Goal: Task Accomplishment & Management: Use online tool/utility

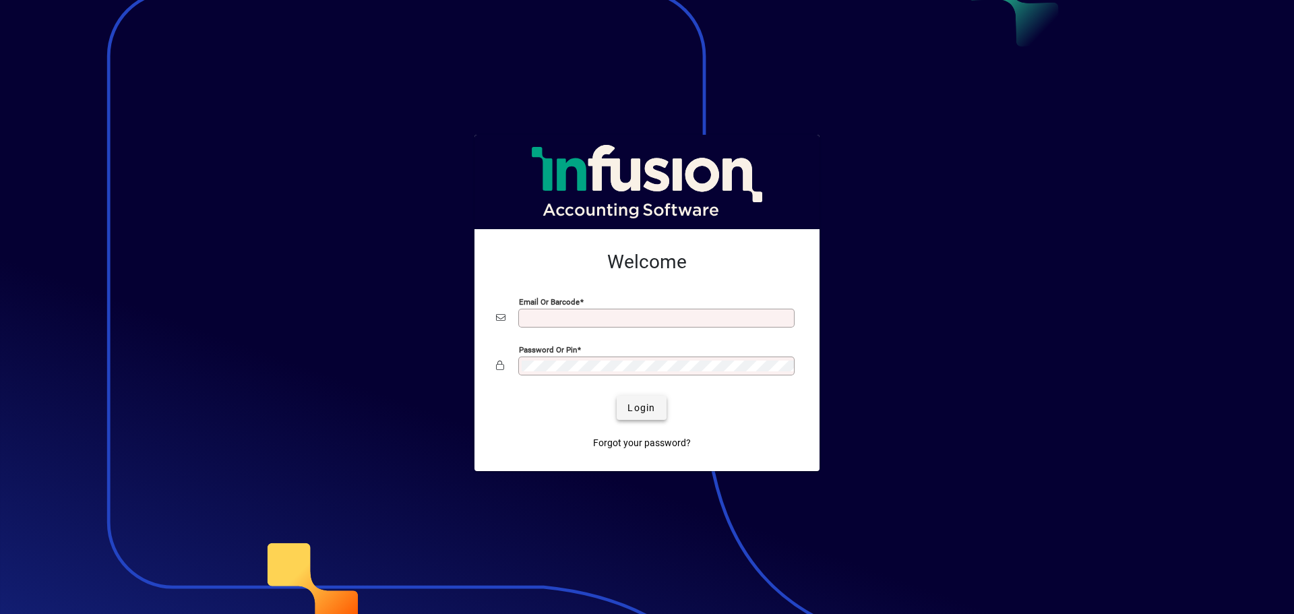
type input "**********"
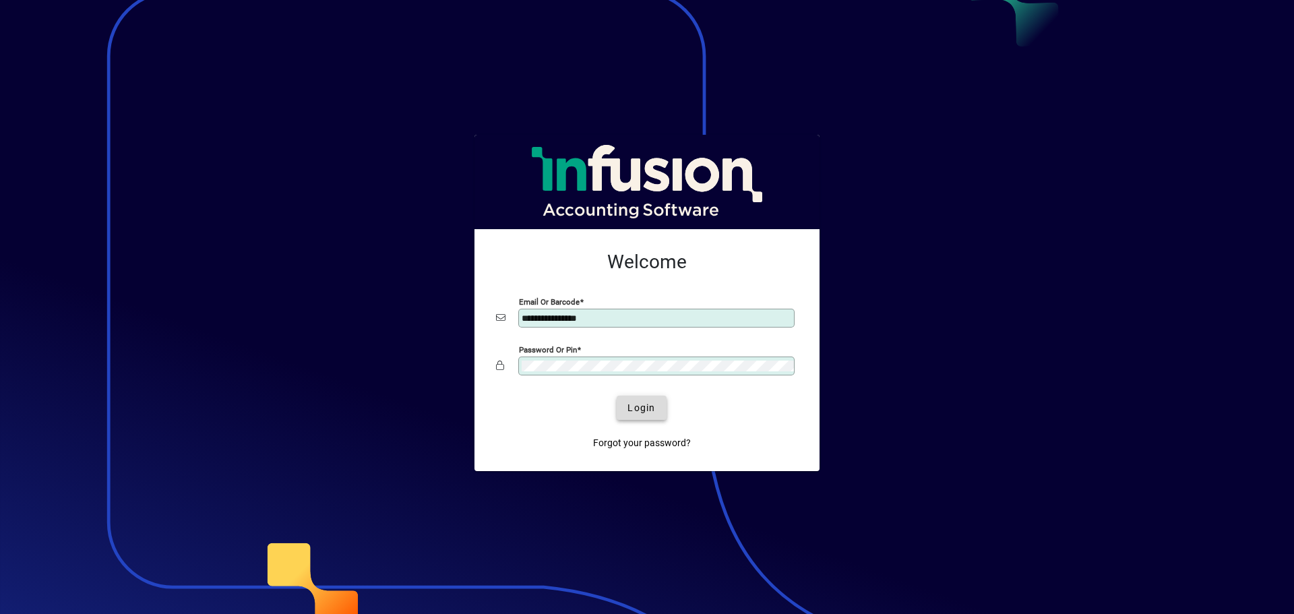
click at [648, 406] on span "Login" at bounding box center [642, 408] width 28 height 14
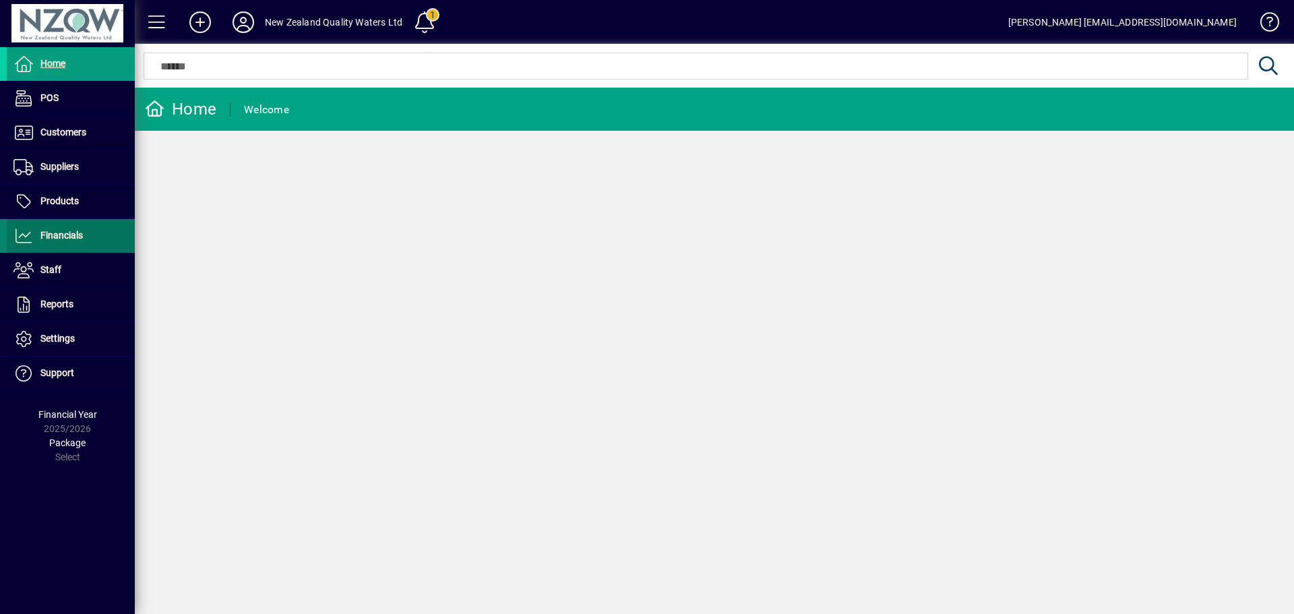
click at [78, 237] on span "Financials" at bounding box center [61, 235] width 42 height 11
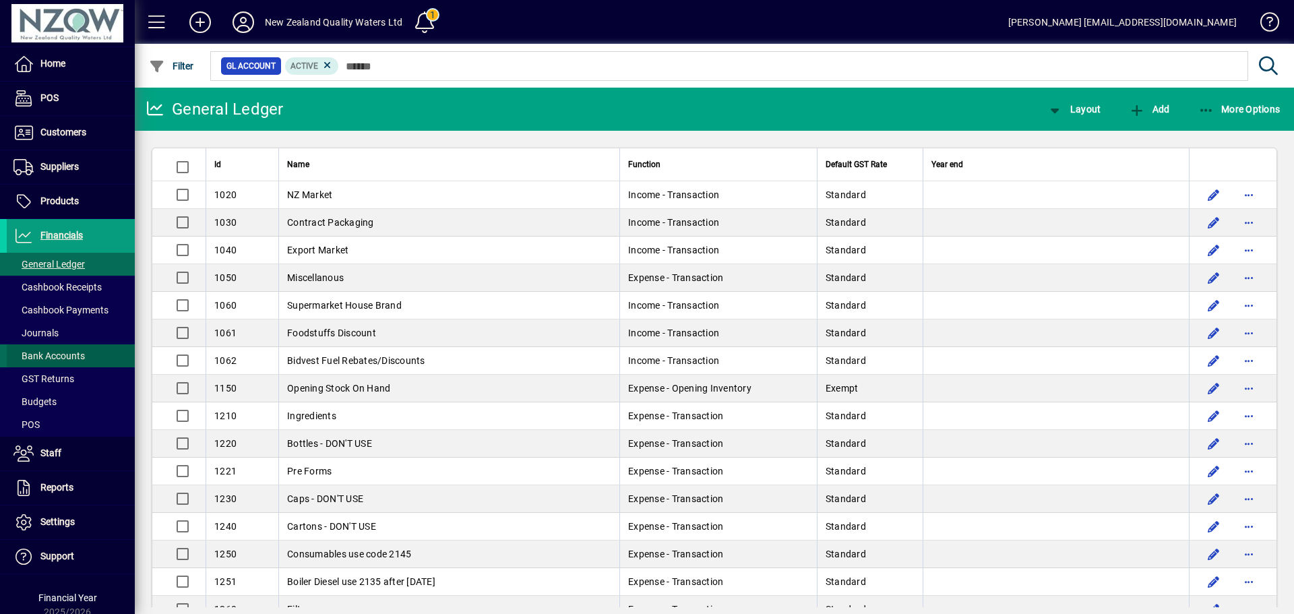
click at [81, 353] on span "Bank Accounts" at bounding box center [48, 356] width 71 height 11
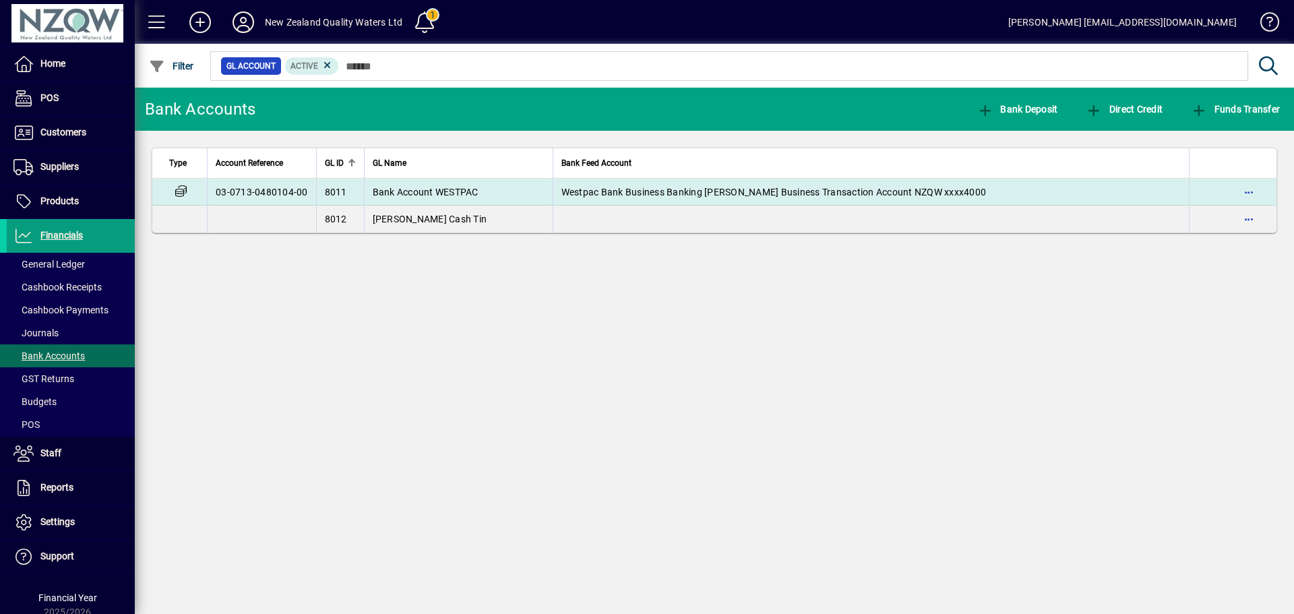
click at [413, 191] on span "Bank Account WESTPAC" at bounding box center [426, 192] width 106 height 11
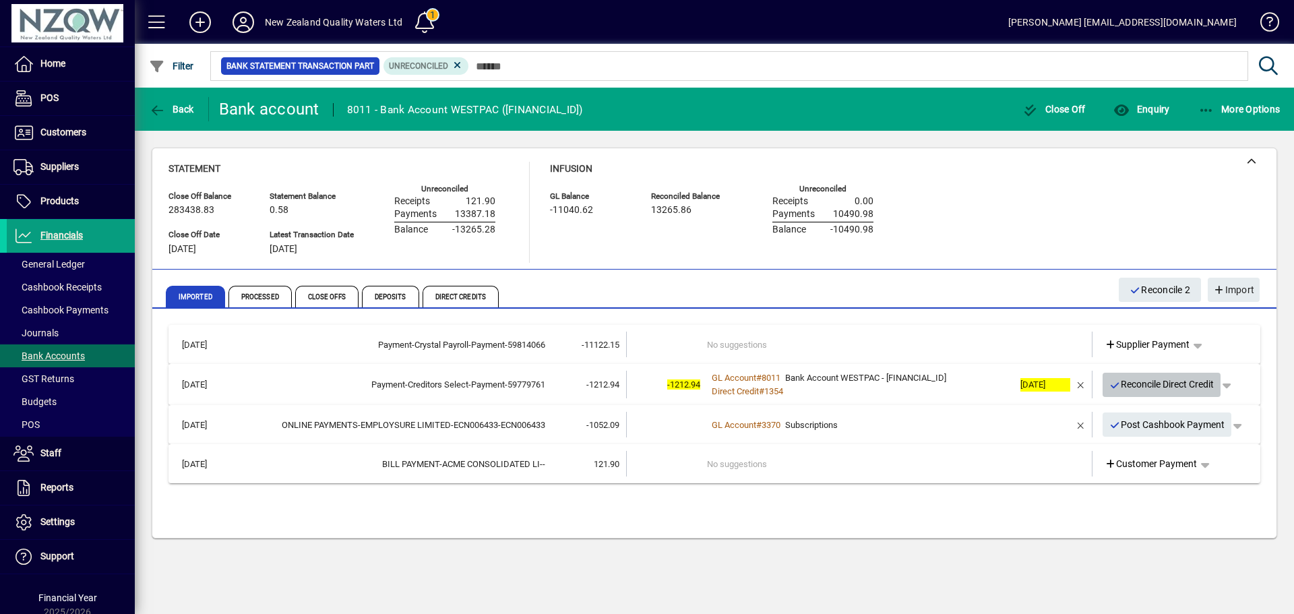
click at [1193, 382] on span "Reconcile Direct Credit" at bounding box center [1162, 384] width 105 height 22
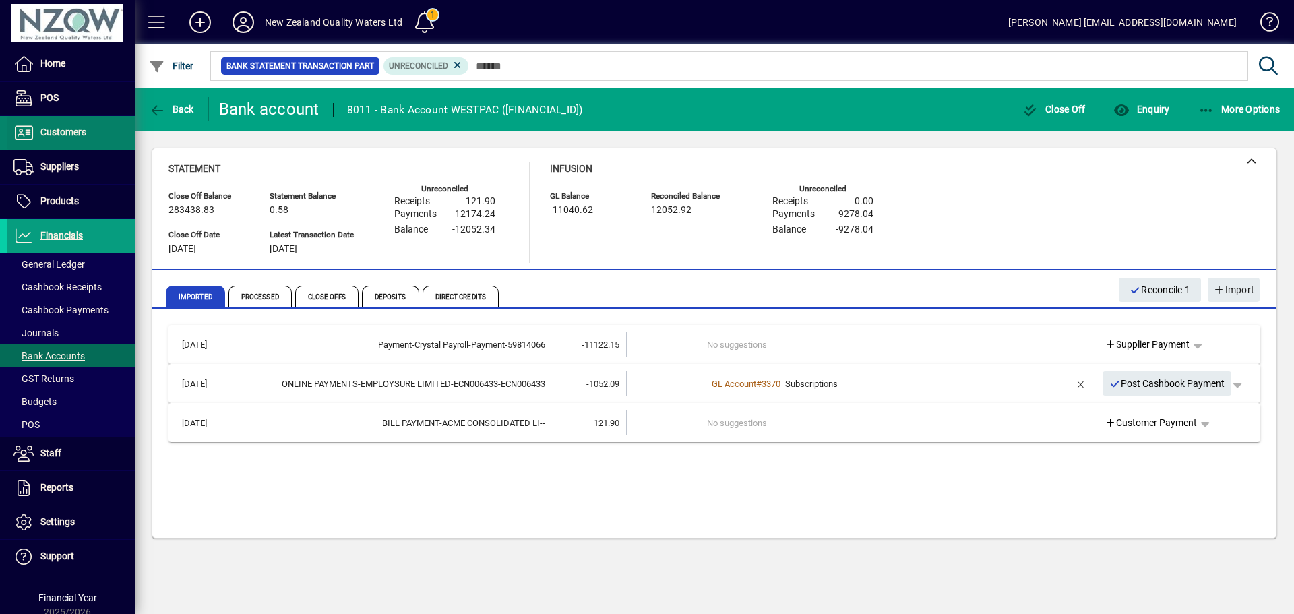
click at [51, 133] on span "Customers" at bounding box center [63, 132] width 46 height 11
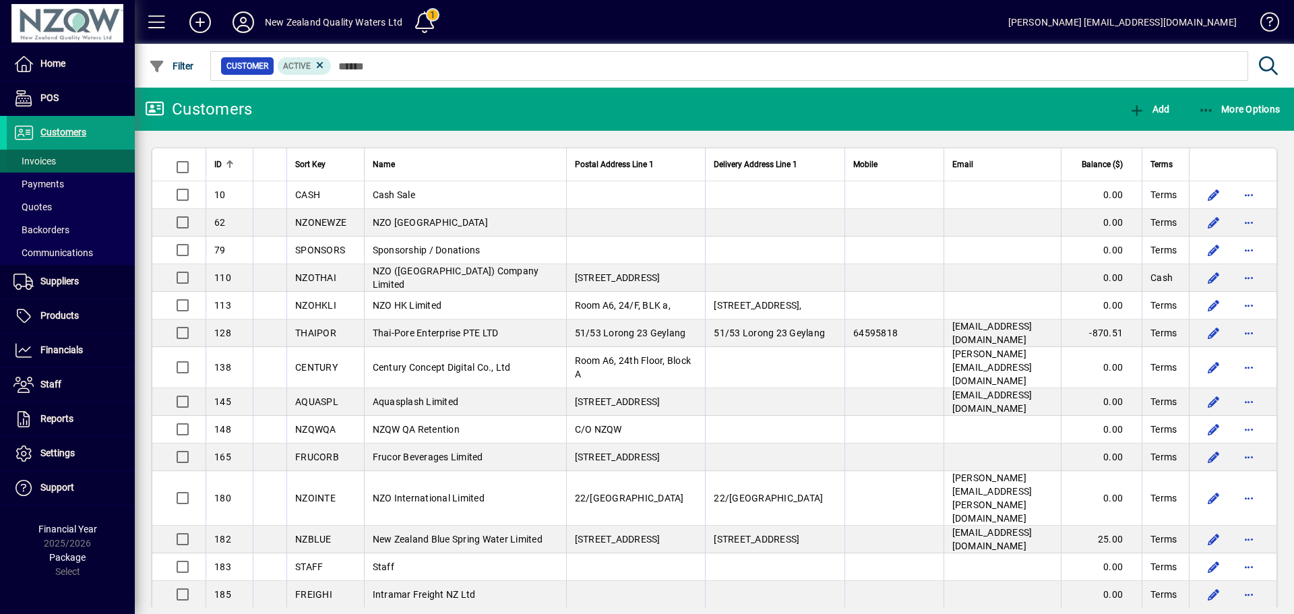
click at [69, 165] on span at bounding box center [71, 161] width 128 height 32
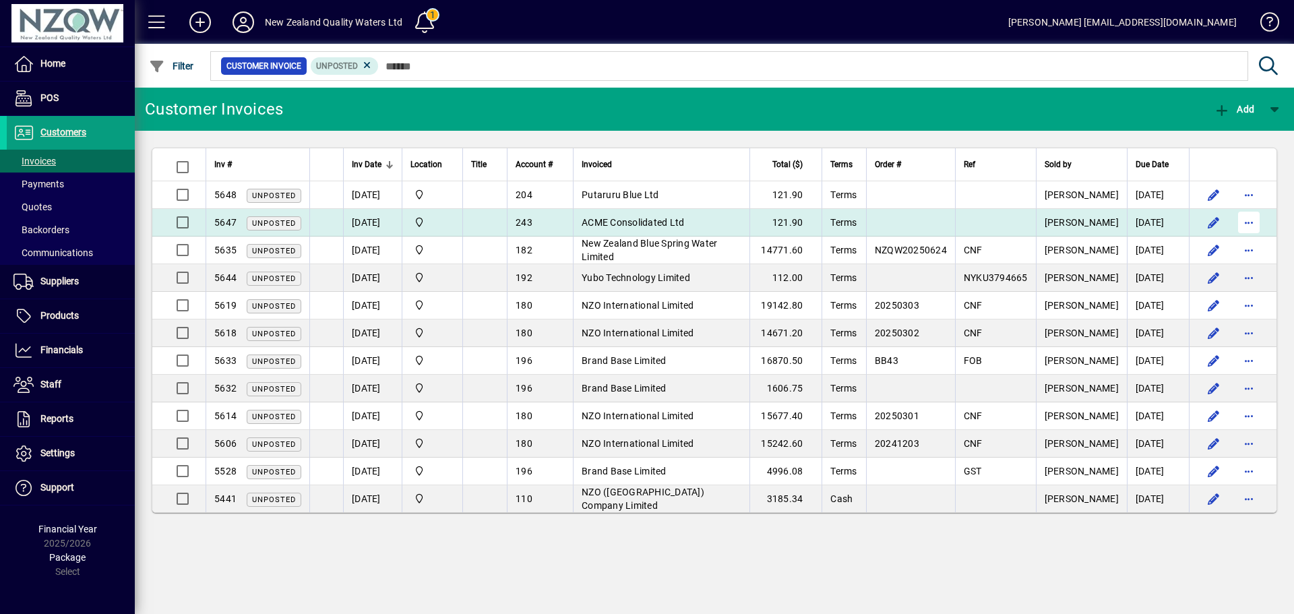
click at [1250, 221] on span "button" at bounding box center [1249, 222] width 32 height 32
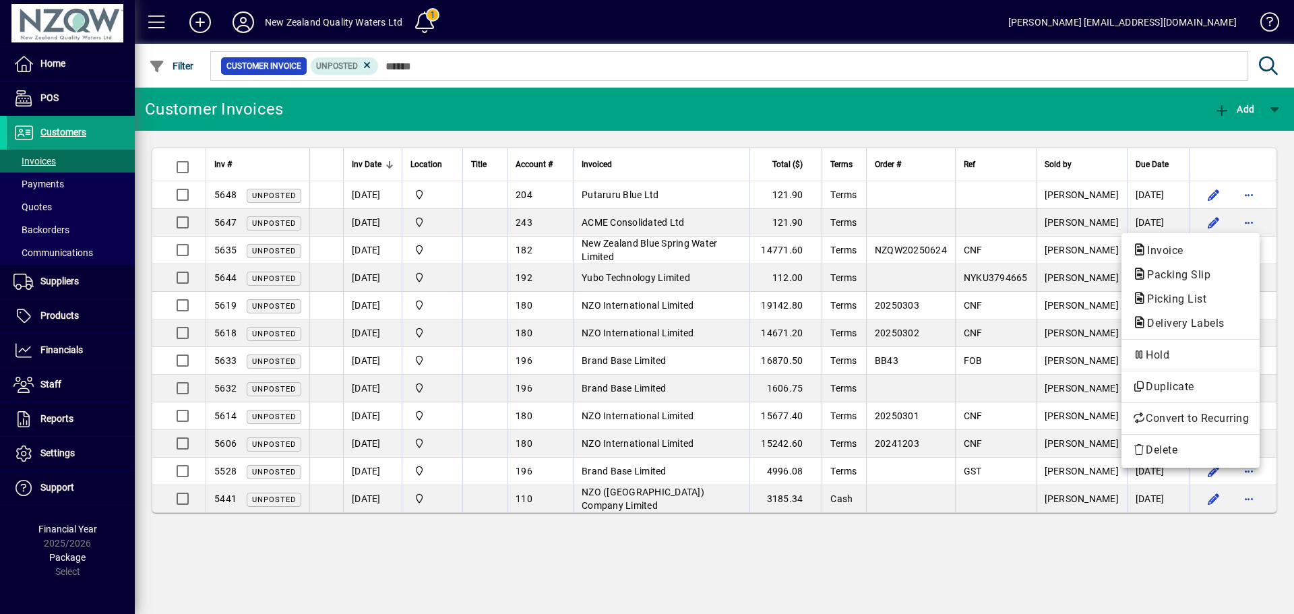
click at [486, 227] on div at bounding box center [647, 307] width 1294 height 614
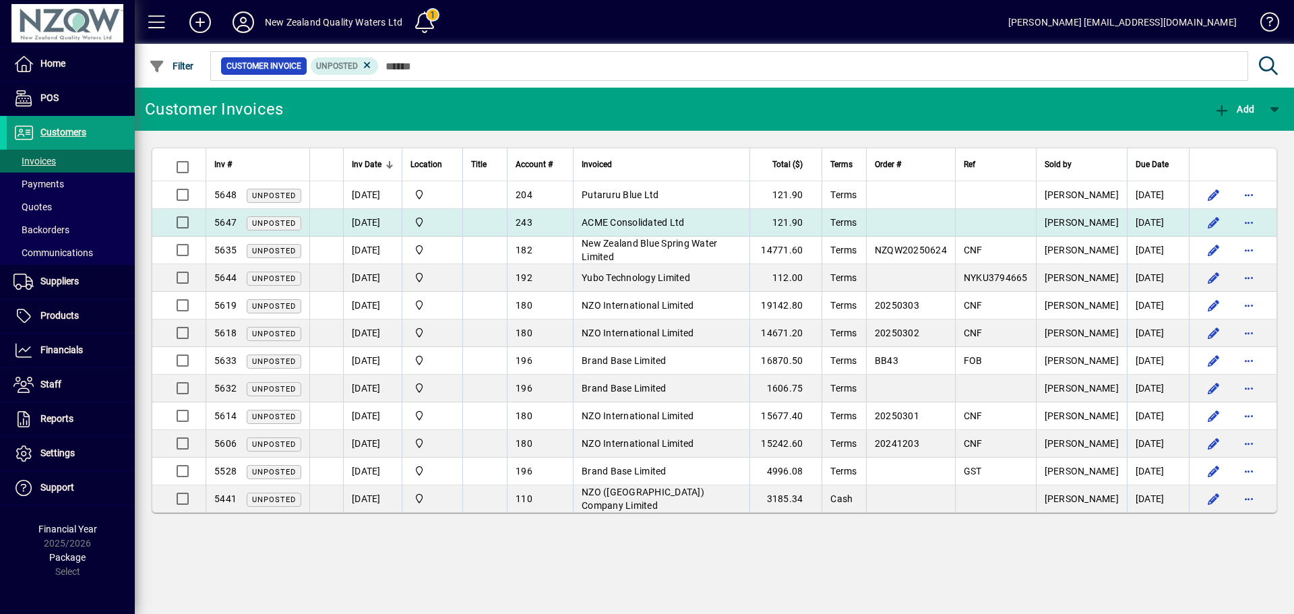
click at [608, 218] on span "ACME Consolidated Ltd" at bounding box center [633, 222] width 102 height 11
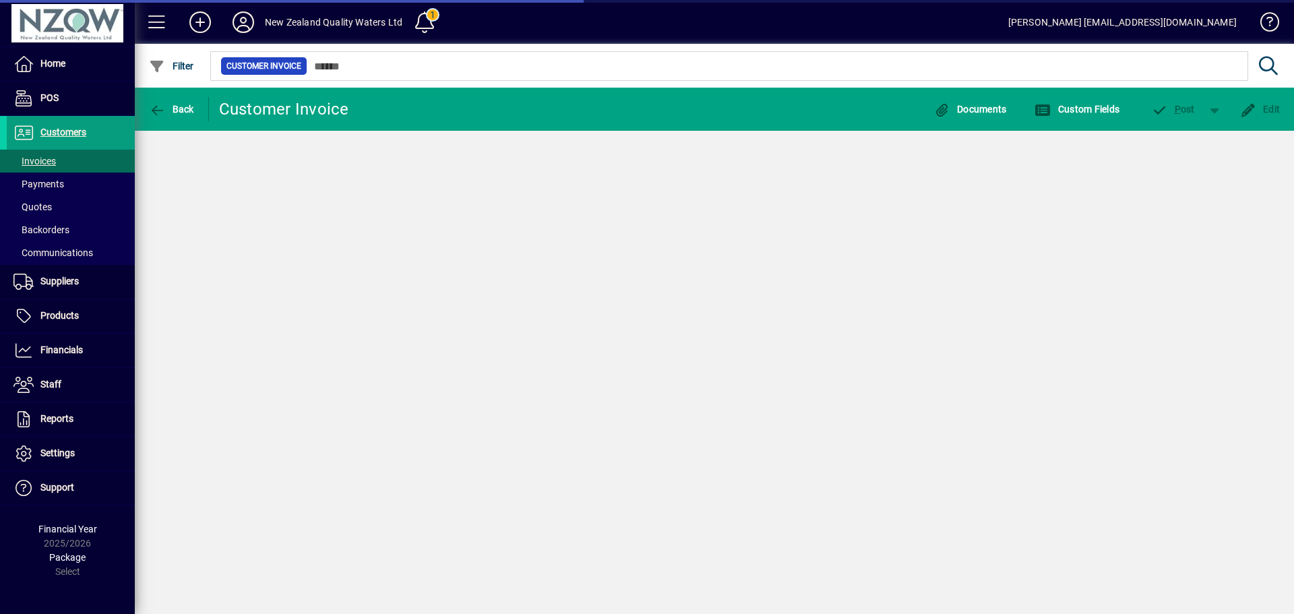
click at [608, 218] on div "Back Customer Invoice Documents Custom Fields P ost Edit" at bounding box center [714, 351] width 1159 height 526
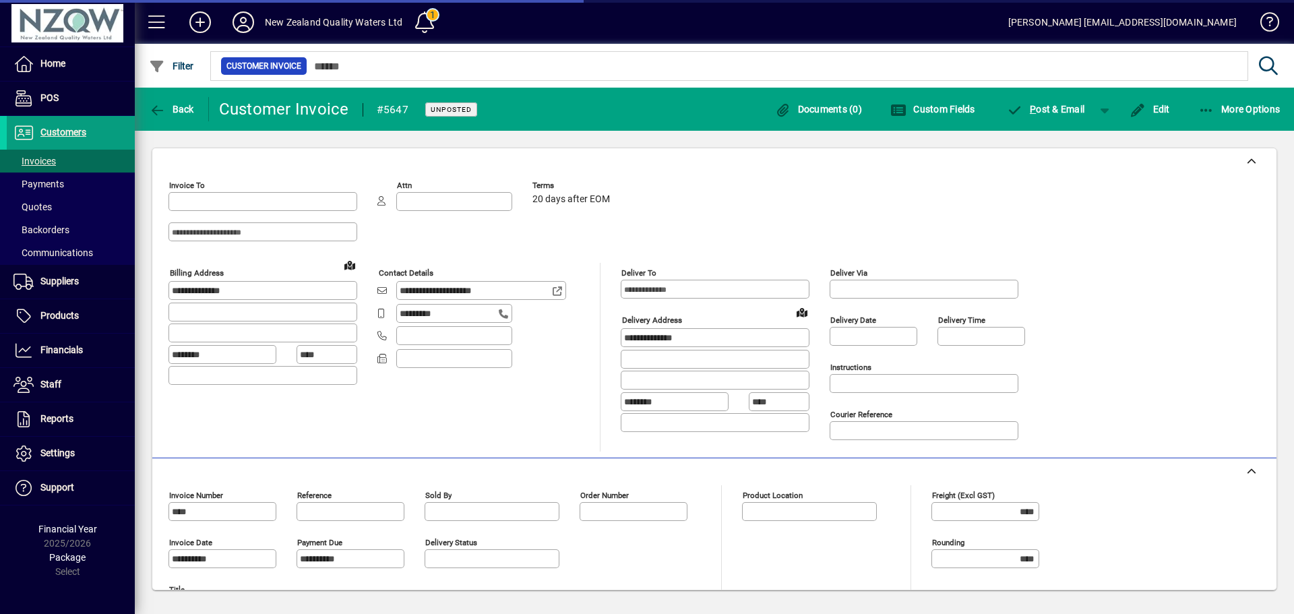
type input "**********"
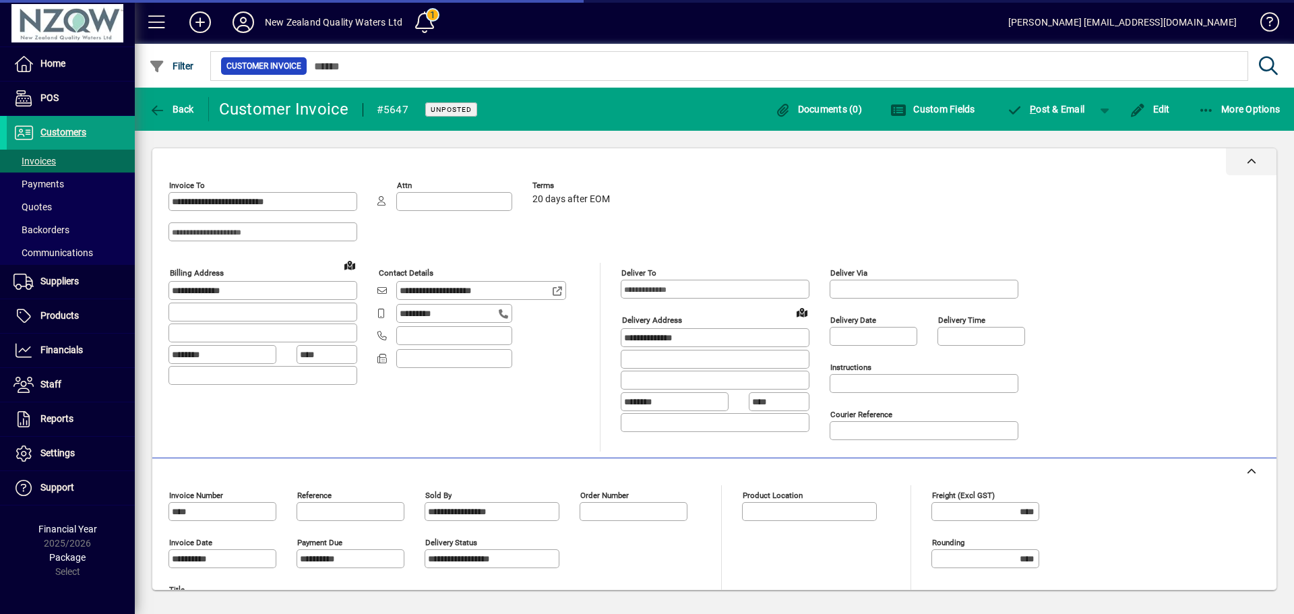
type input "*********"
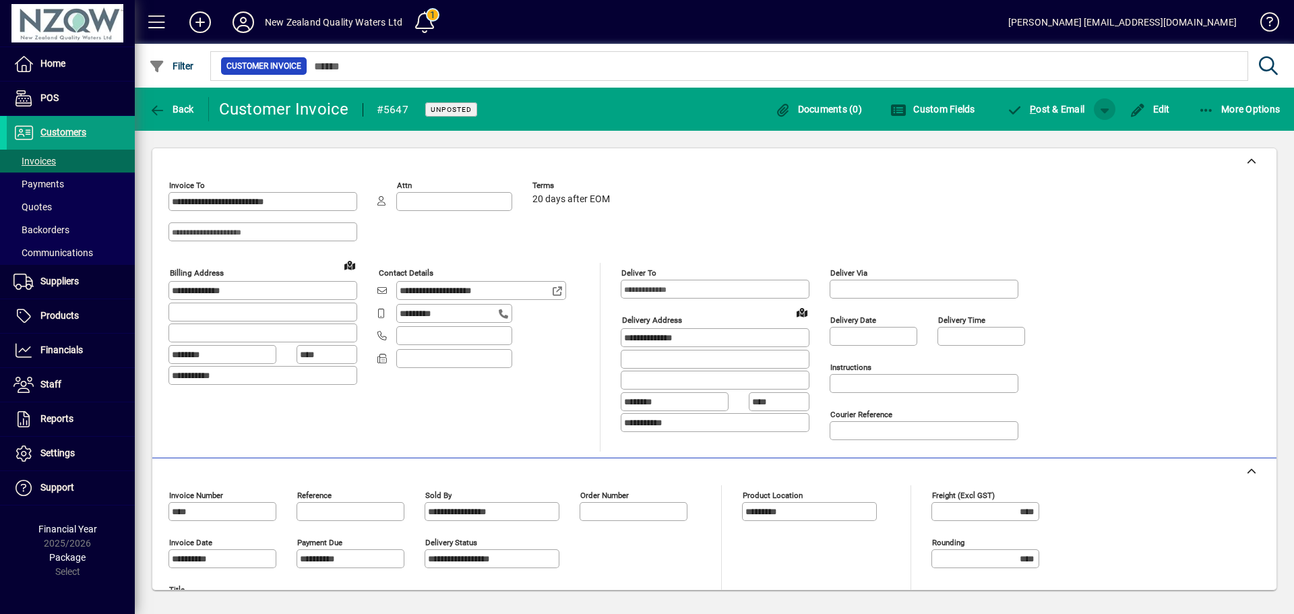
click at [1105, 111] on span "button" at bounding box center [1105, 109] width 32 height 32
click at [1069, 138] on span "P" at bounding box center [1069, 137] width 7 height 11
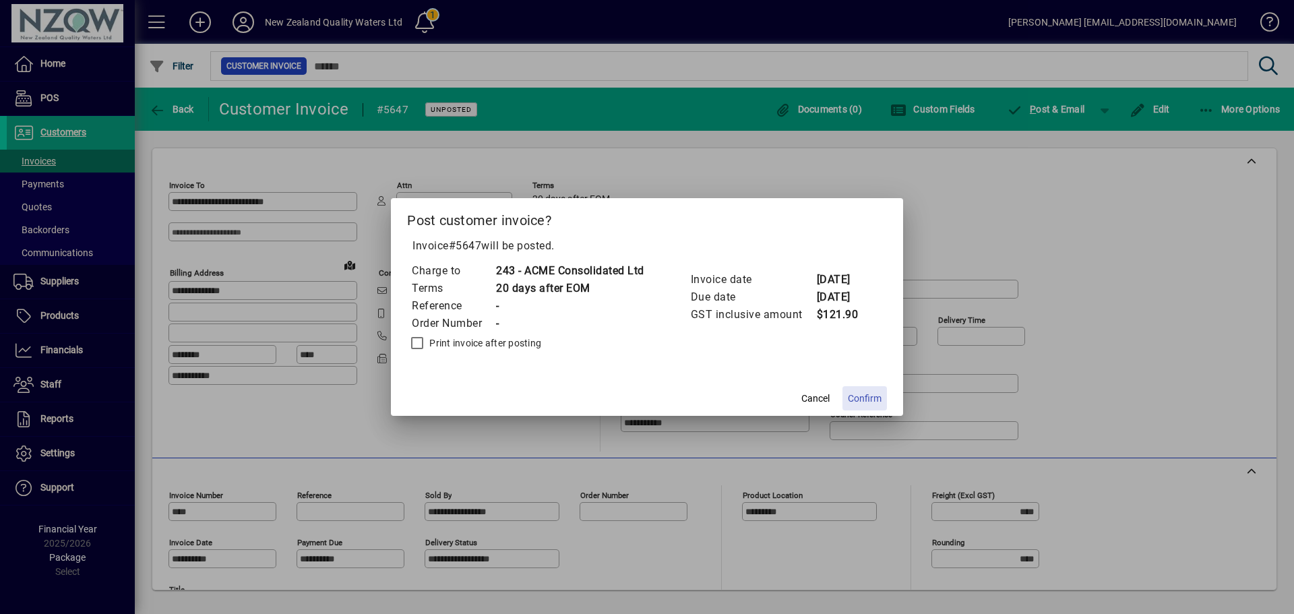
click at [874, 397] on span "Confirm" at bounding box center [865, 399] width 34 height 14
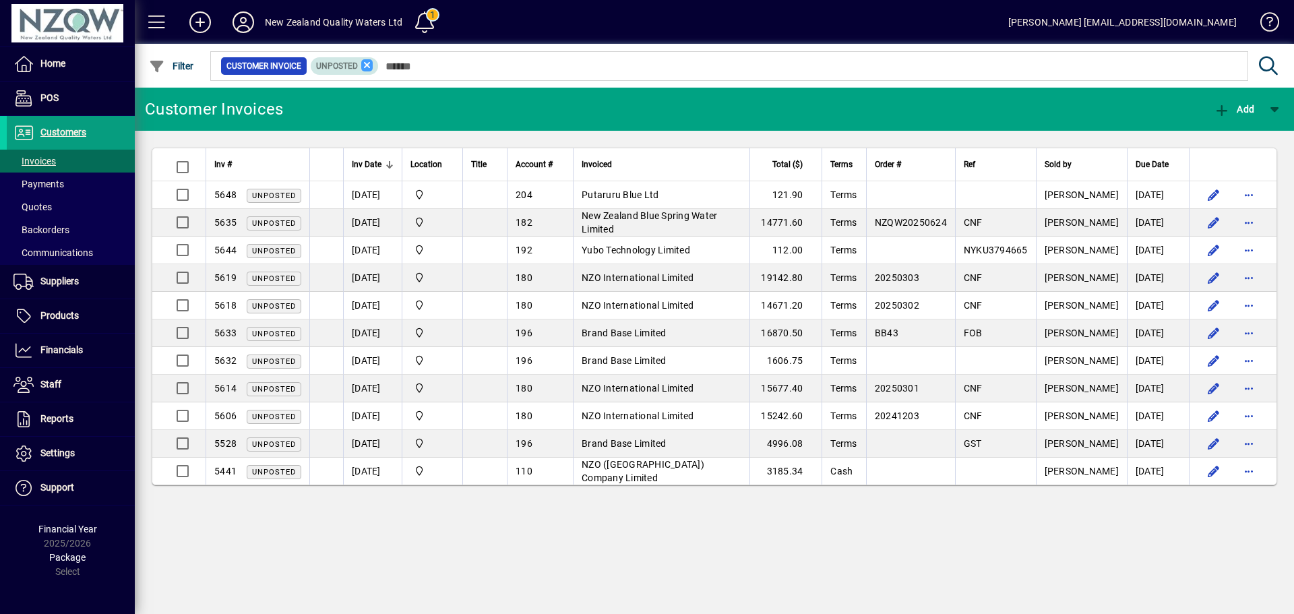
click at [364, 67] on icon at bounding box center [367, 65] width 12 height 12
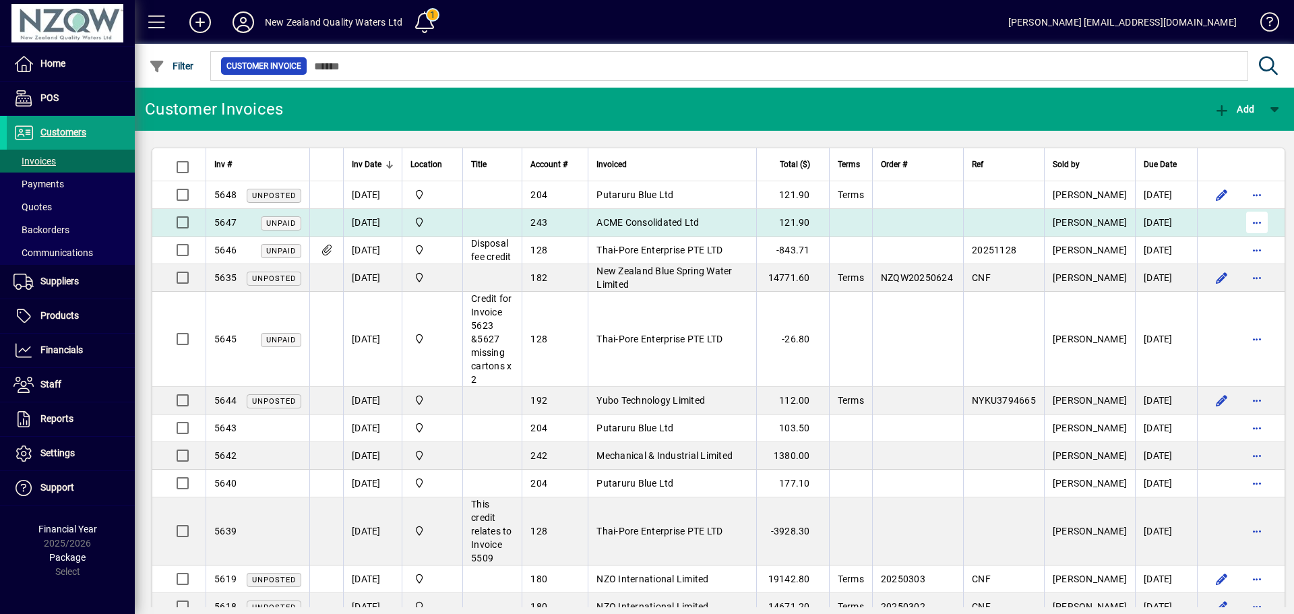
click at [1241, 218] on span "button" at bounding box center [1257, 222] width 32 height 32
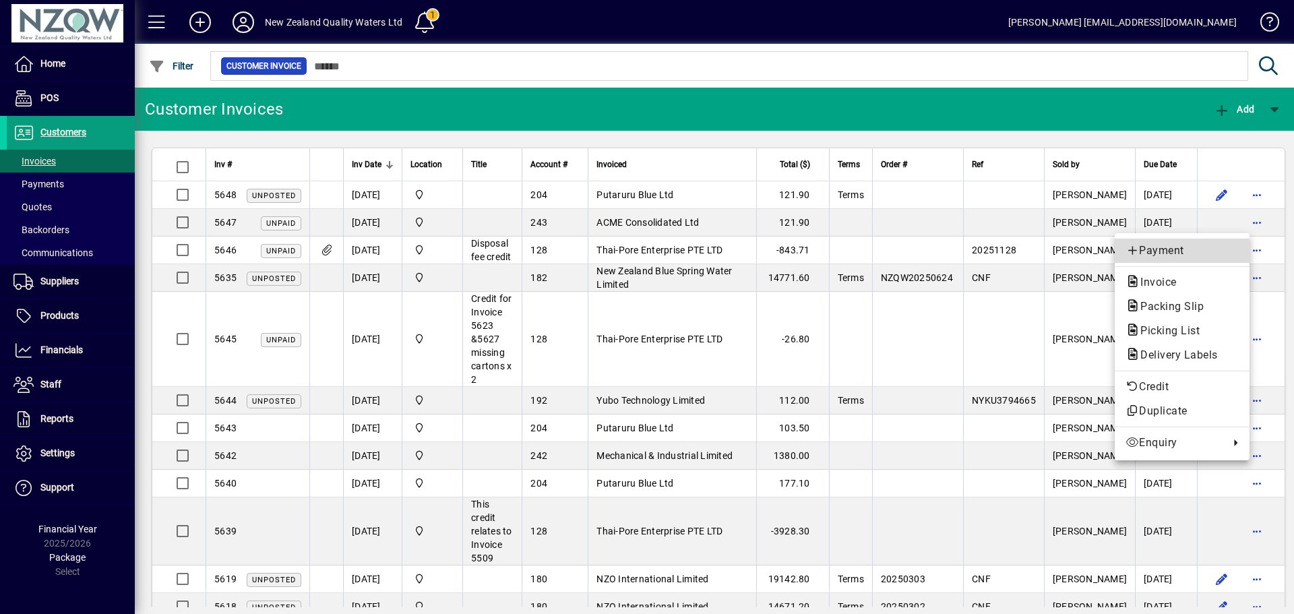
click at [1162, 251] on span "Payment" at bounding box center [1182, 251] width 113 height 16
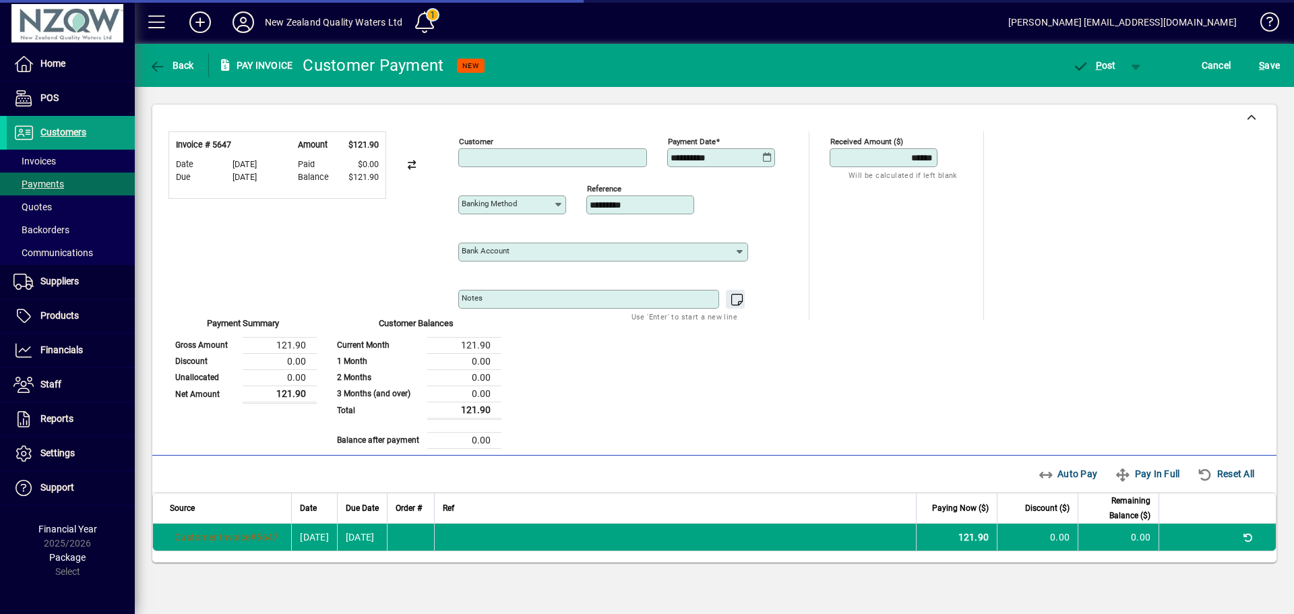
type input "**********"
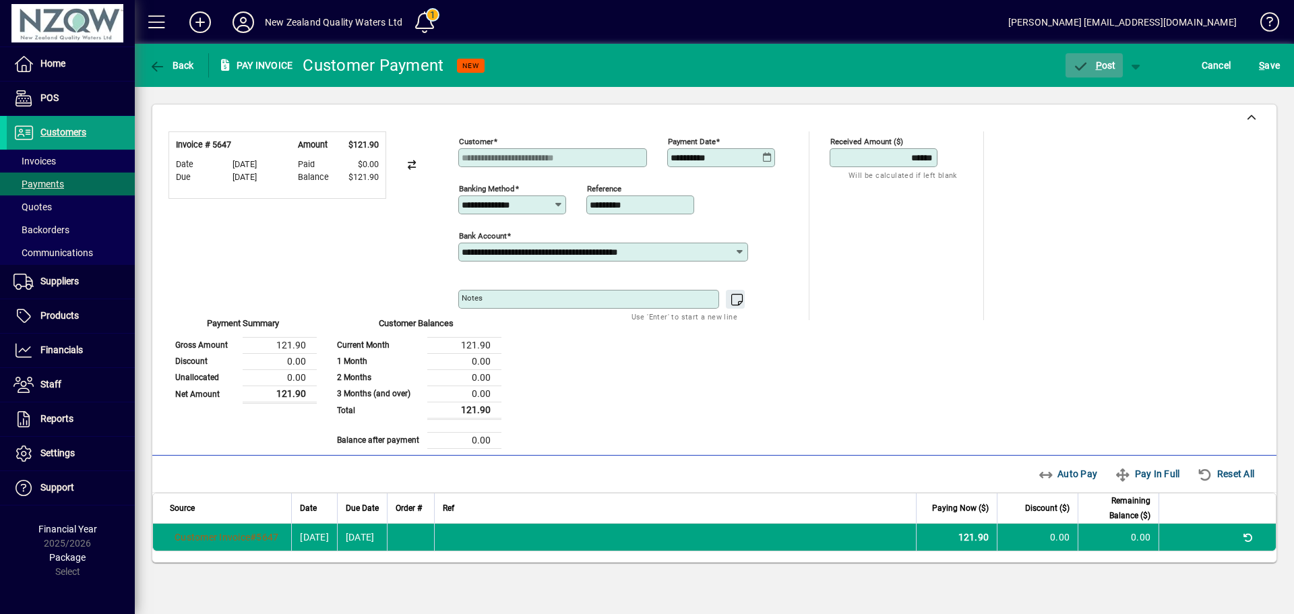
click at [1101, 69] on span "P ost" at bounding box center [1094, 65] width 44 height 11
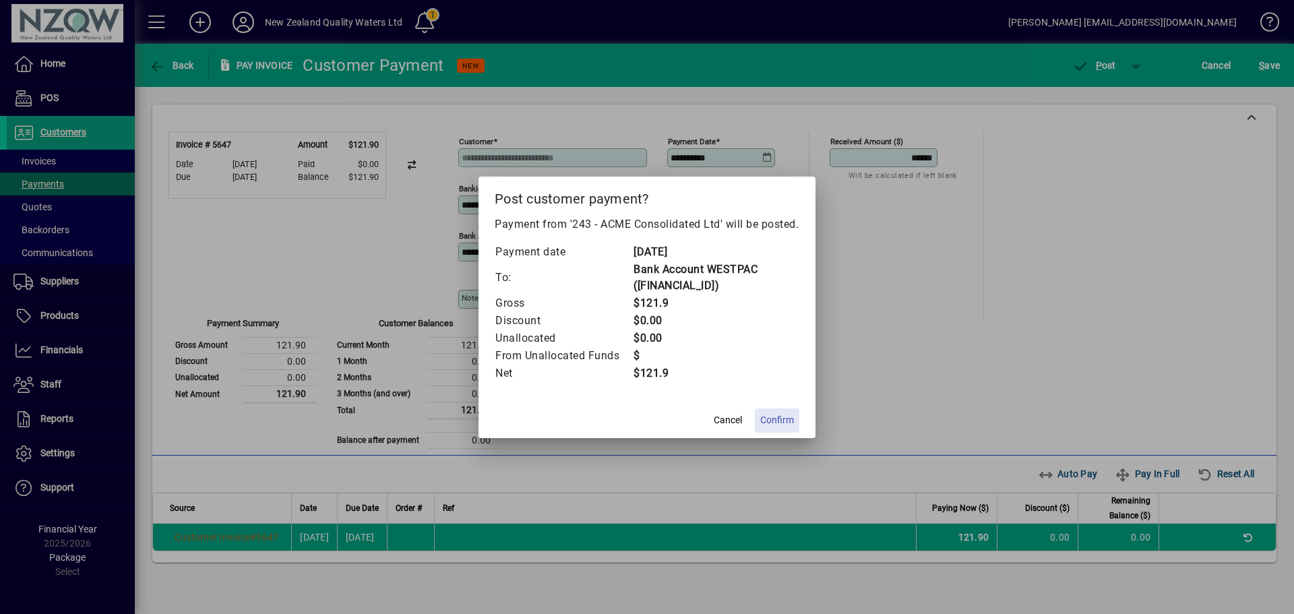
click at [784, 427] on span "Confirm" at bounding box center [777, 420] width 34 height 14
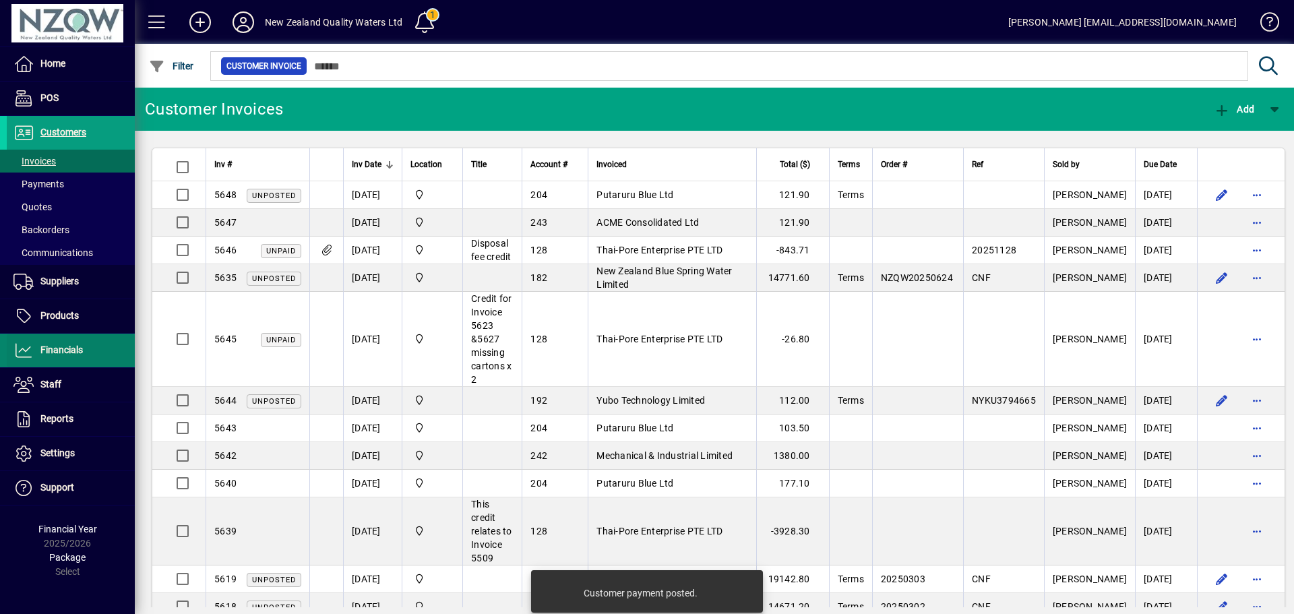
click at [67, 349] on span "Financials" at bounding box center [61, 349] width 42 height 11
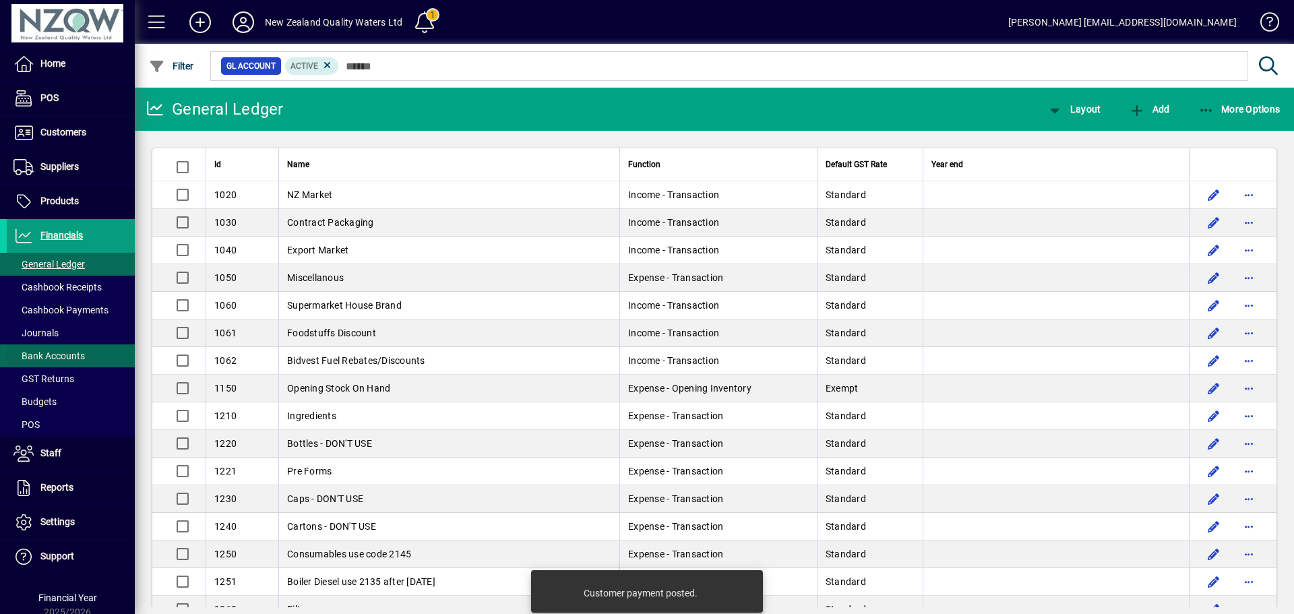
click at [69, 353] on span "Bank Accounts" at bounding box center [48, 356] width 71 height 11
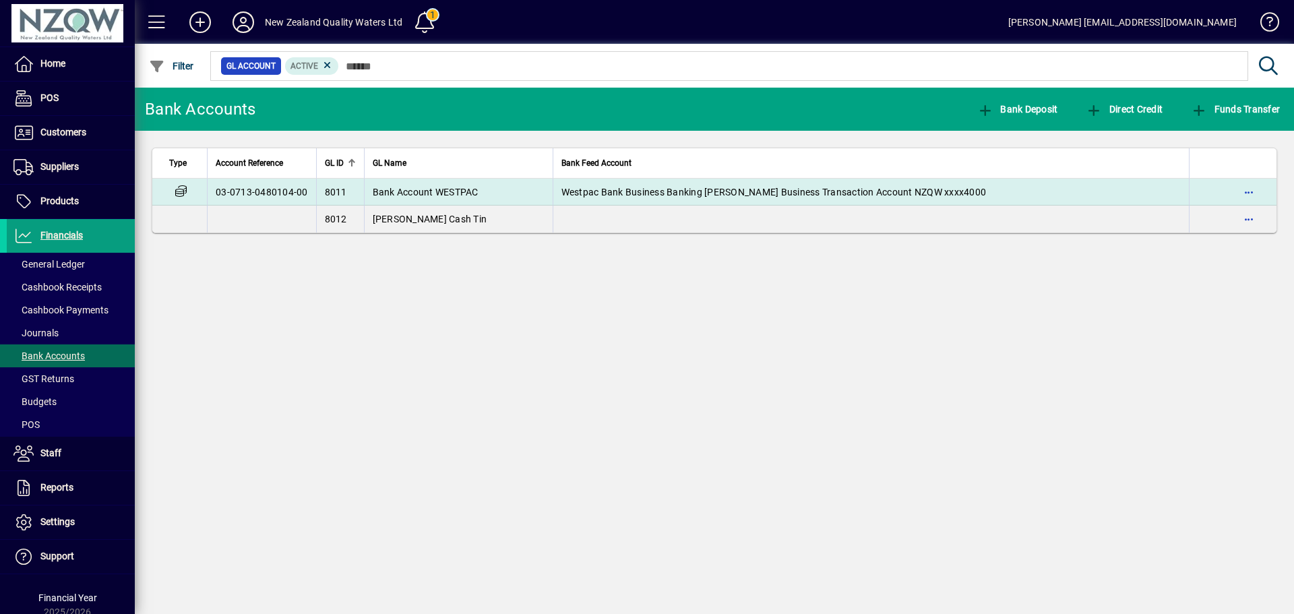
click at [436, 193] on span "Bank Account WESTPAC" at bounding box center [426, 192] width 106 height 11
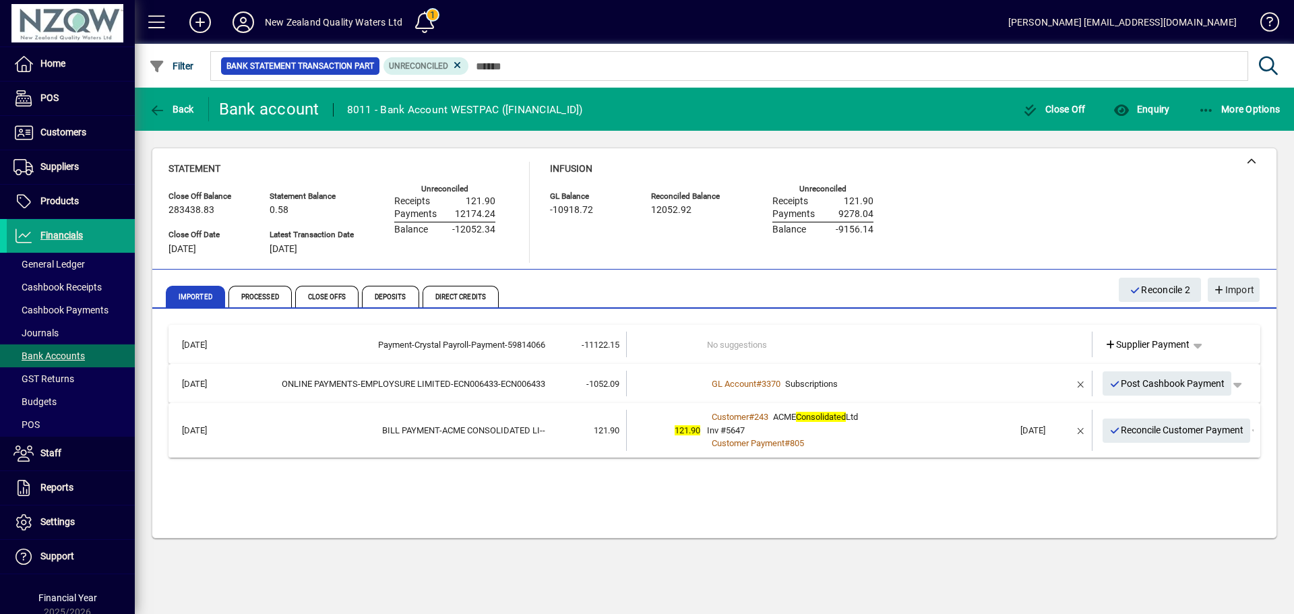
click at [1178, 429] on span "Reconcile Customer Payment" at bounding box center [1177, 430] width 135 height 22
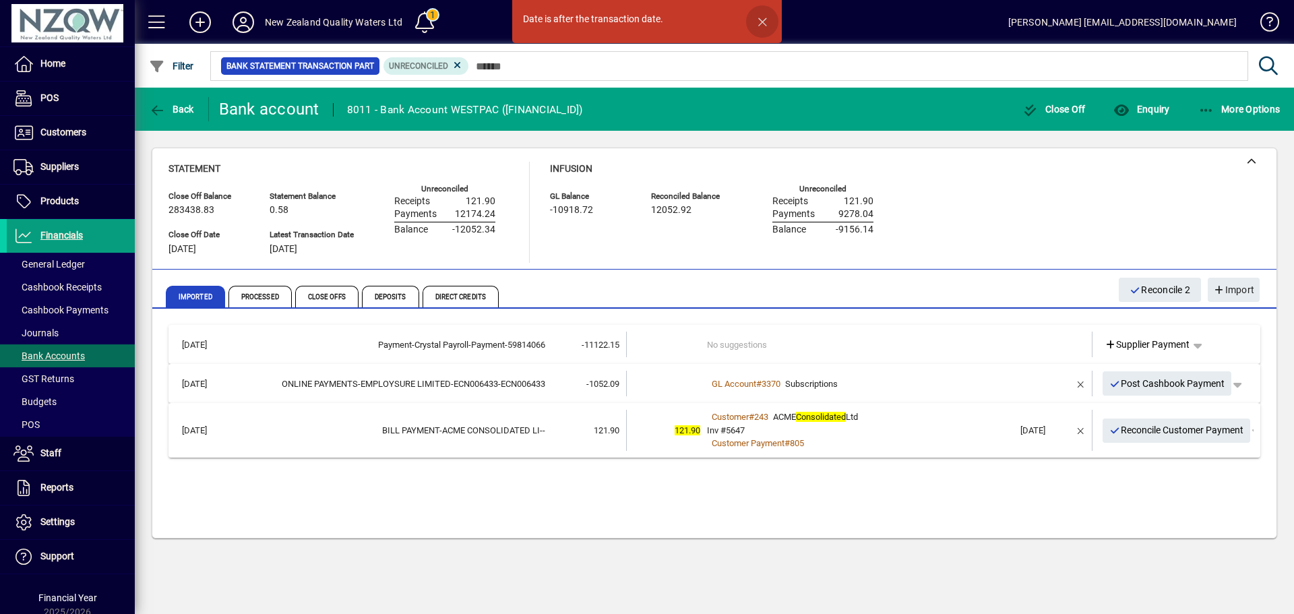
click at [762, 18] on span "button" at bounding box center [762, 21] width 32 height 32
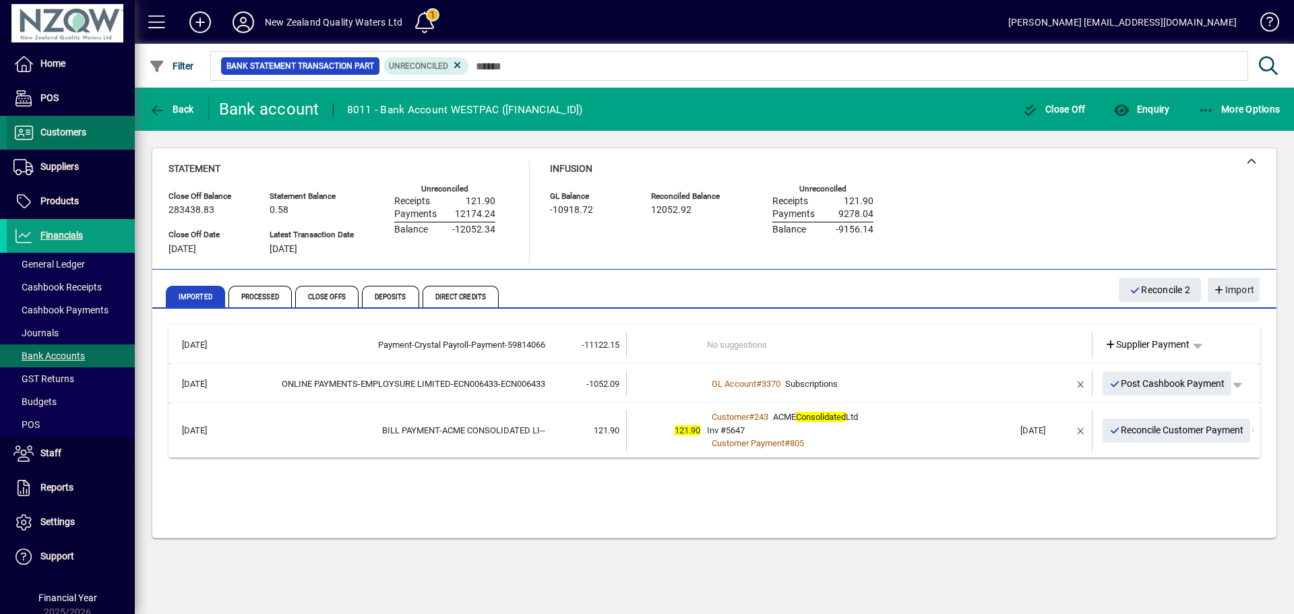
click at [73, 132] on span "Customers" at bounding box center [63, 132] width 46 height 11
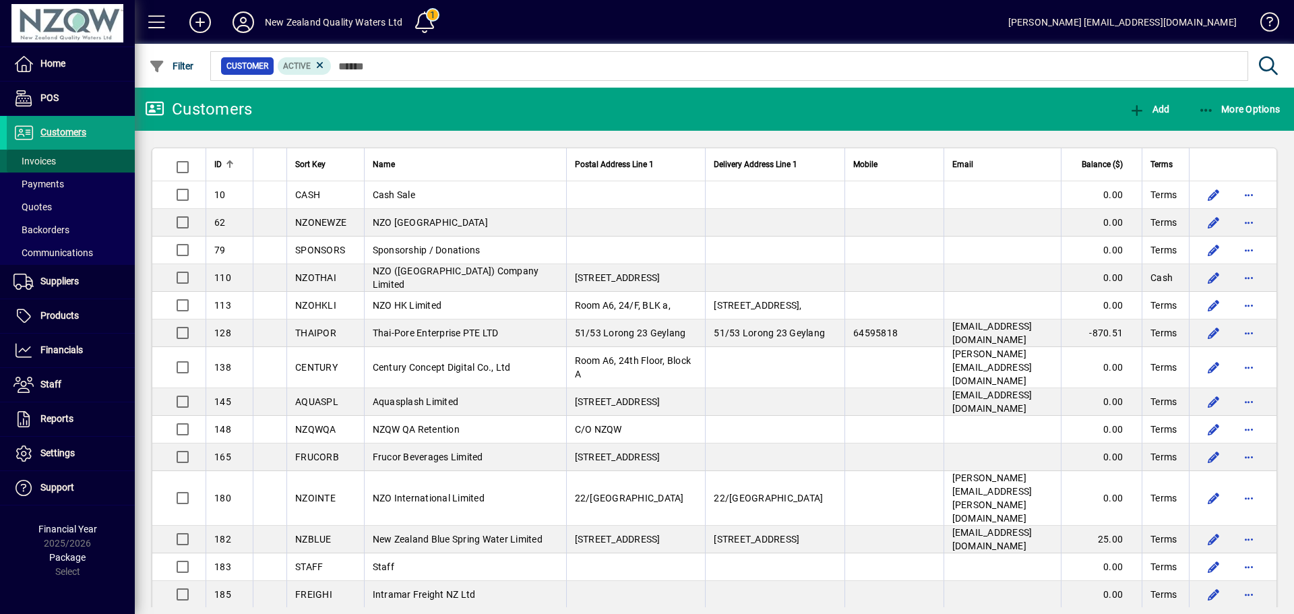
click at [65, 160] on span at bounding box center [71, 161] width 128 height 32
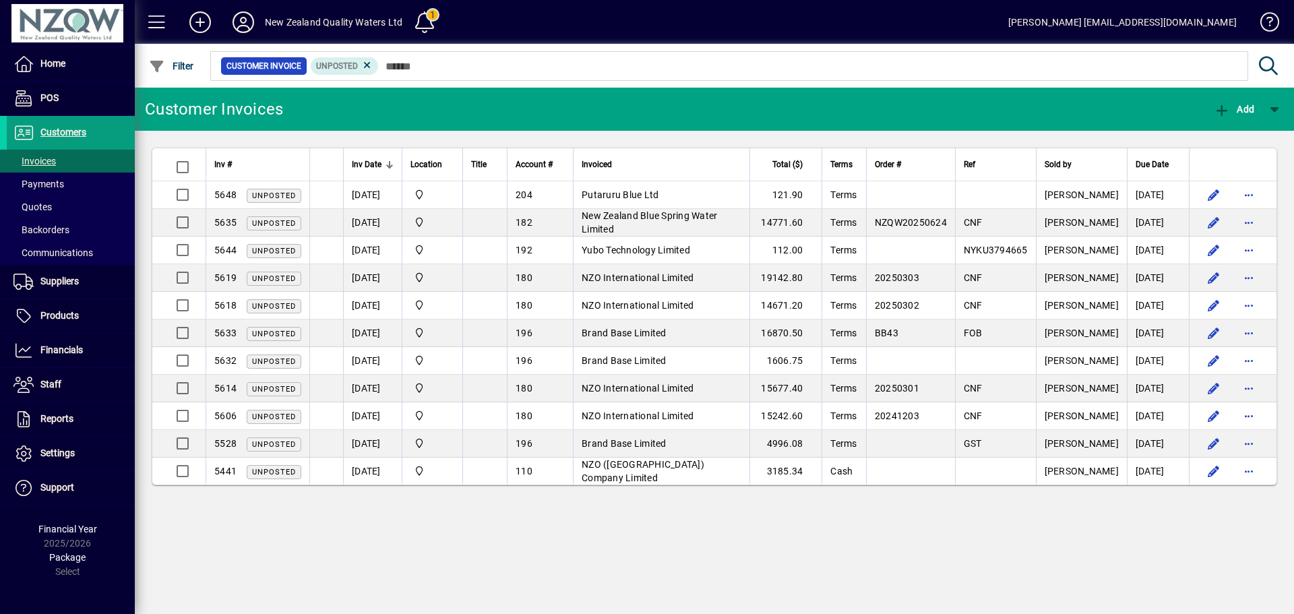
drag, startPoint x: 367, startPoint y: 64, endPoint x: 373, endPoint y: 68, distance: 7.3
click at [369, 67] on icon at bounding box center [367, 65] width 12 height 12
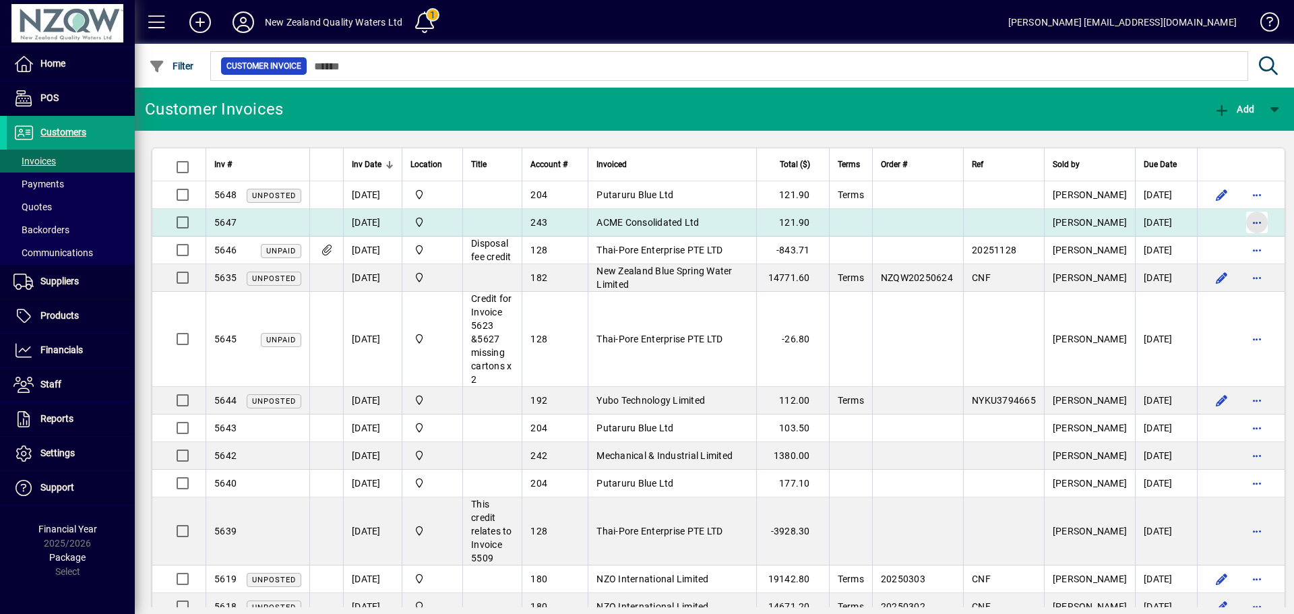
click at [1241, 224] on span "button" at bounding box center [1257, 222] width 32 height 32
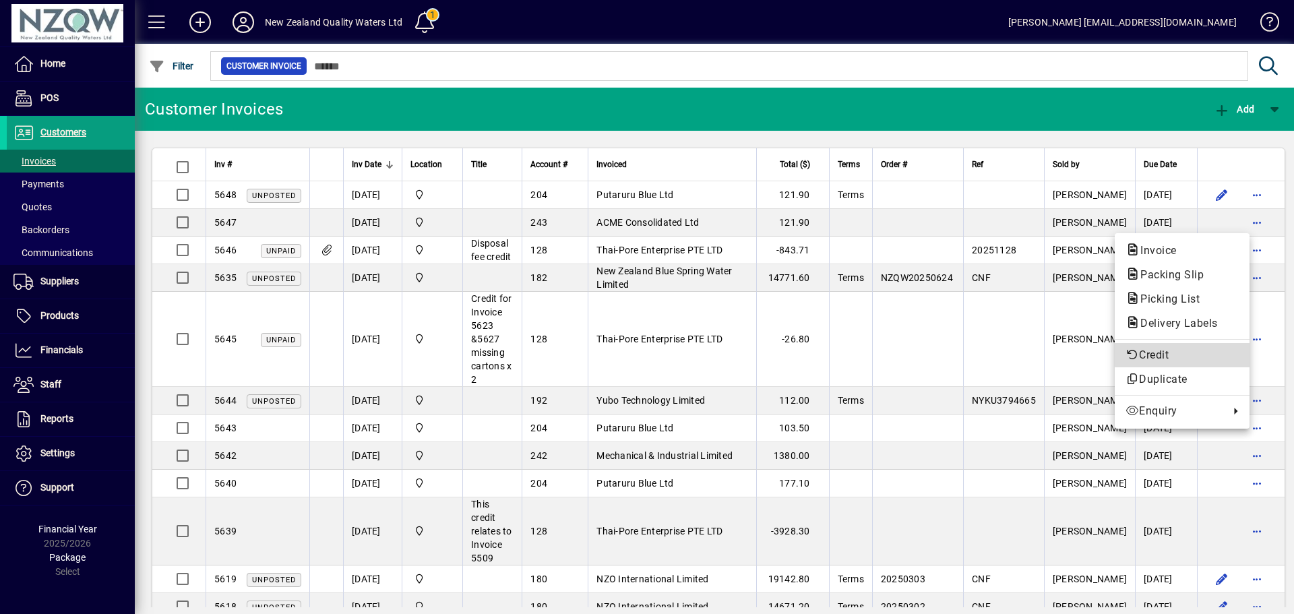
click at [1185, 353] on span "Credit" at bounding box center [1182, 355] width 113 height 16
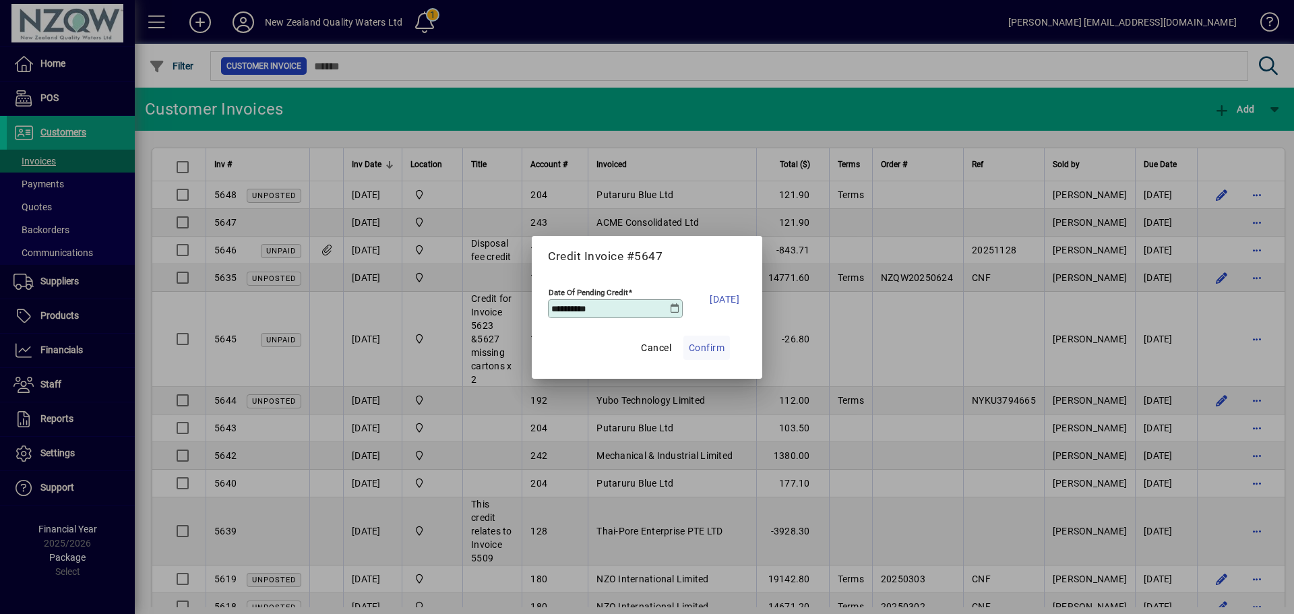
drag, startPoint x: 642, startPoint y: 344, endPoint x: 698, endPoint y: 353, distance: 56.6
click at [642, 345] on span "Cancel" at bounding box center [656, 348] width 30 height 16
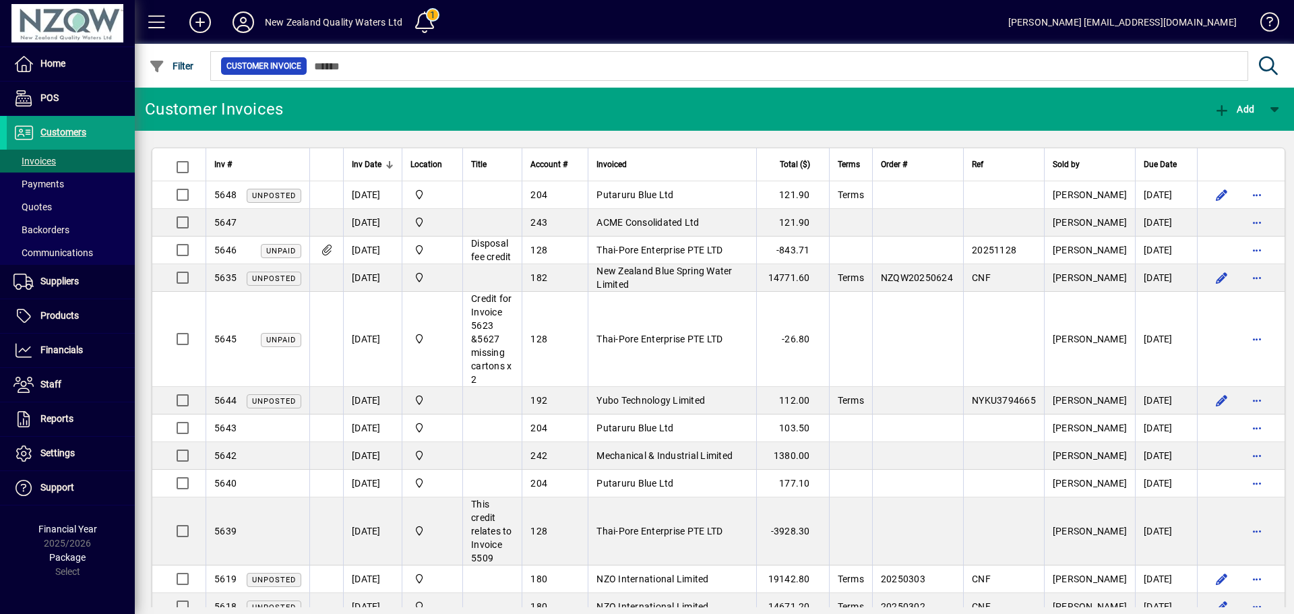
drag, startPoint x: 644, startPoint y: 219, endPoint x: 634, endPoint y: 219, distance: 10.8
click at [644, 219] on span "ACME Consolidated Ltd" at bounding box center [648, 222] width 102 height 11
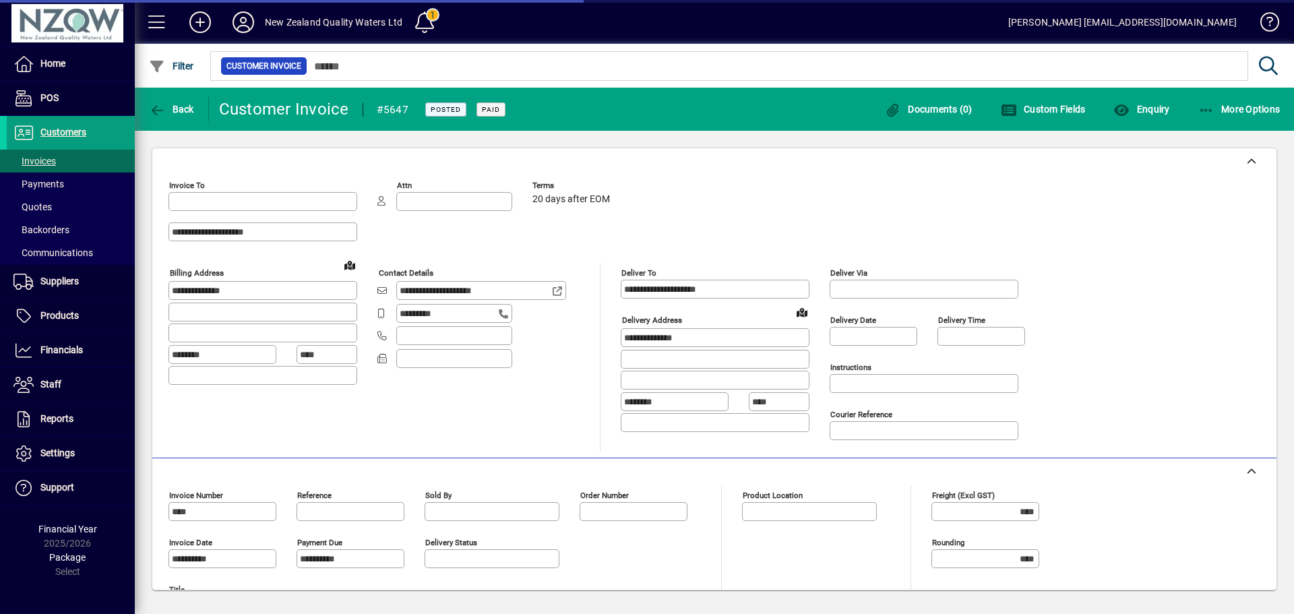
type input "**********"
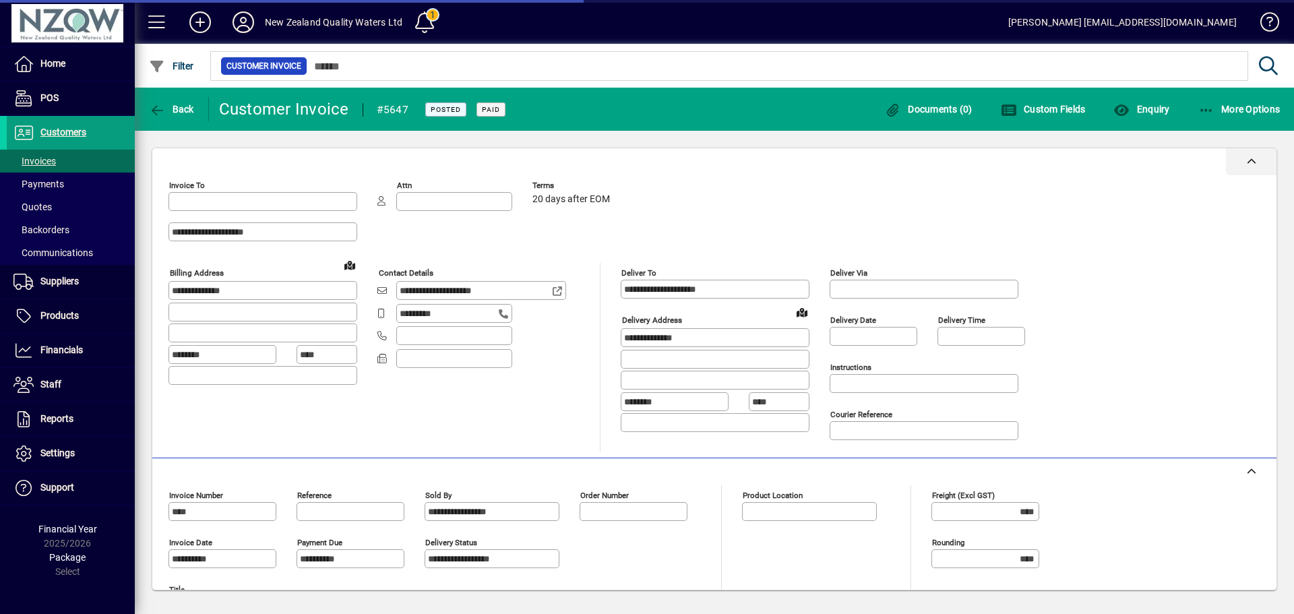
type input "*********"
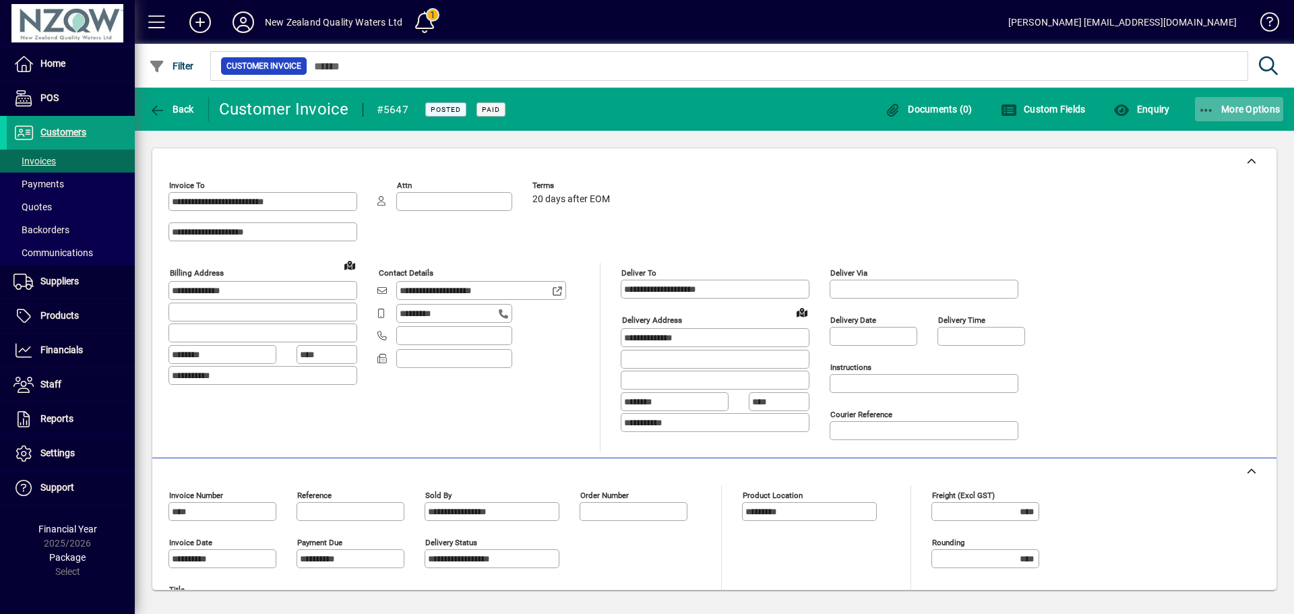
click at [1221, 101] on span "button" at bounding box center [1239, 109] width 89 height 32
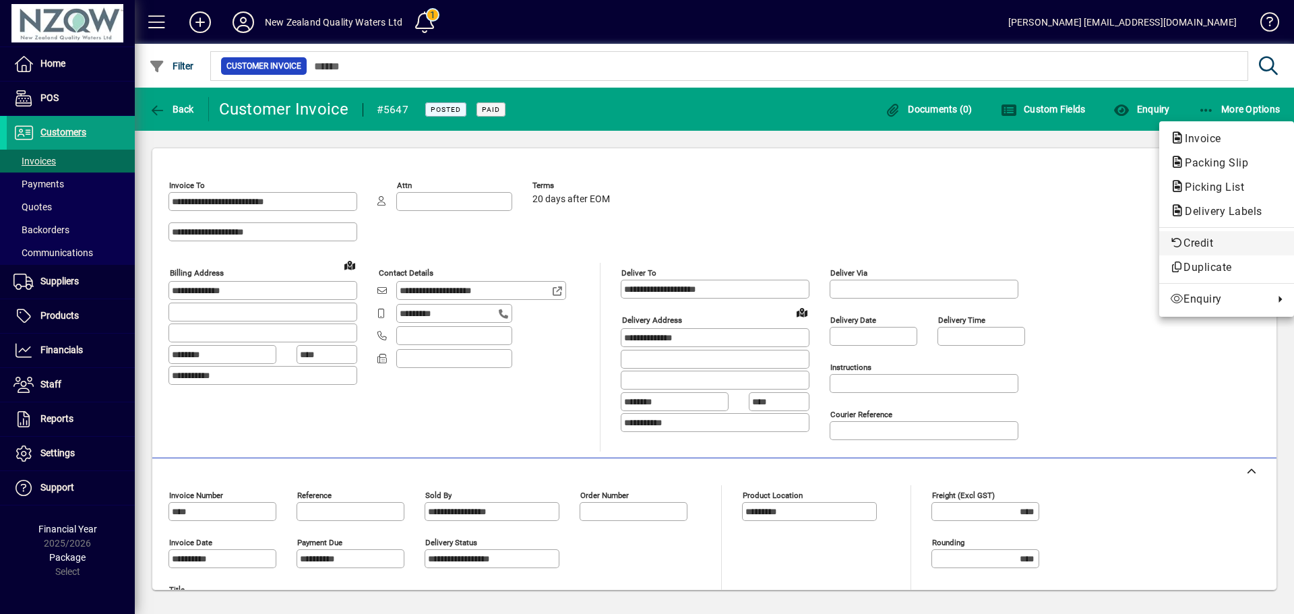
click at [1211, 246] on span "Credit" at bounding box center [1226, 243] width 113 height 16
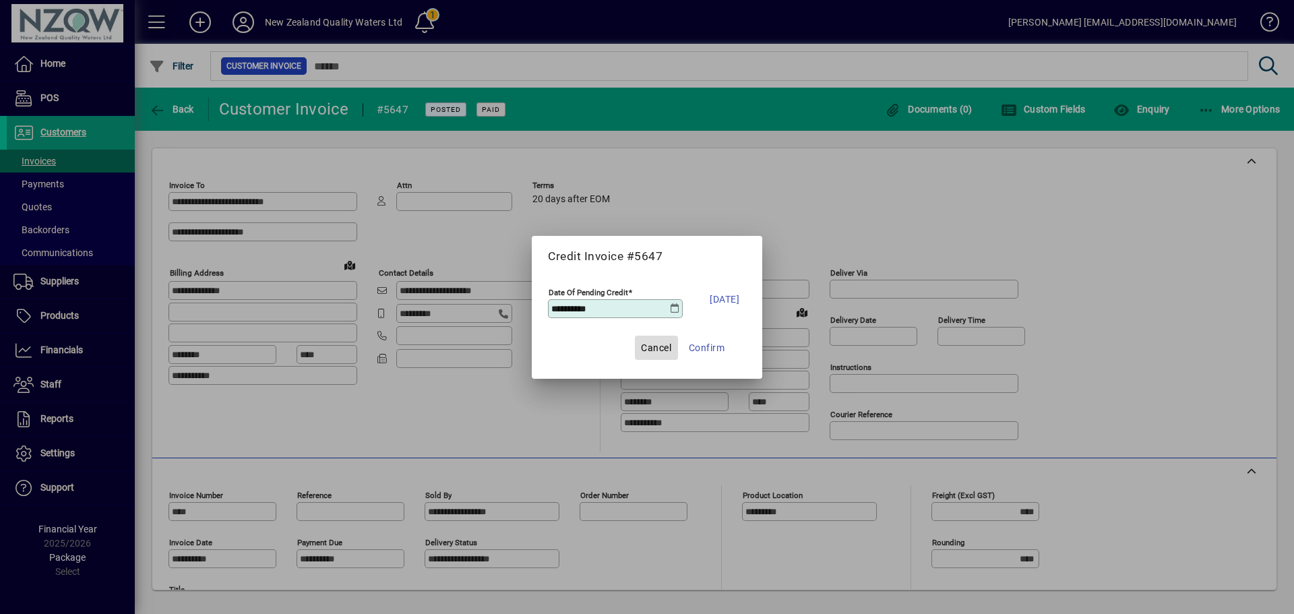
click at [648, 344] on span "Cancel" at bounding box center [656, 348] width 30 height 16
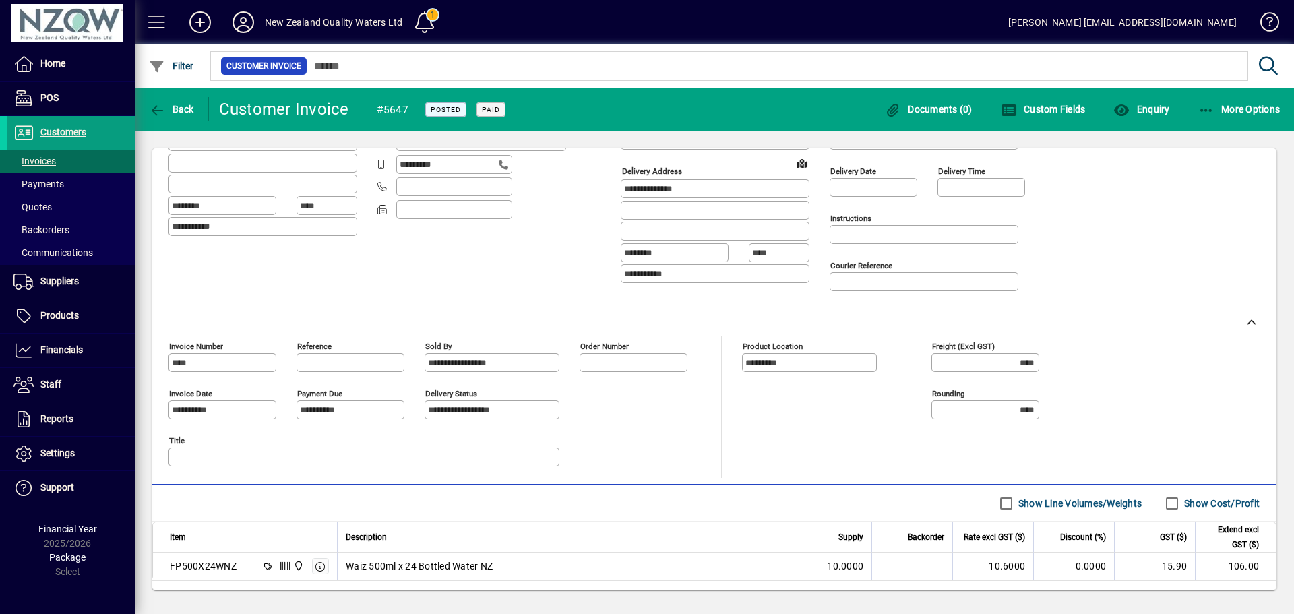
scroll to position [216, 0]
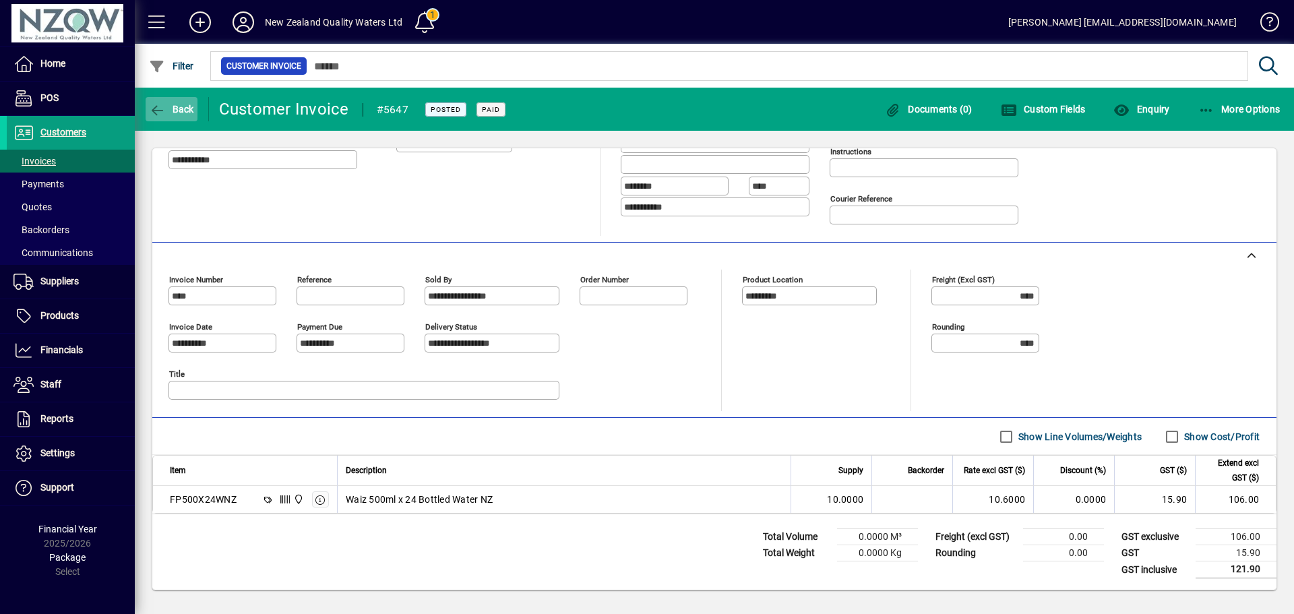
click at [161, 113] on icon "button" at bounding box center [157, 110] width 17 height 13
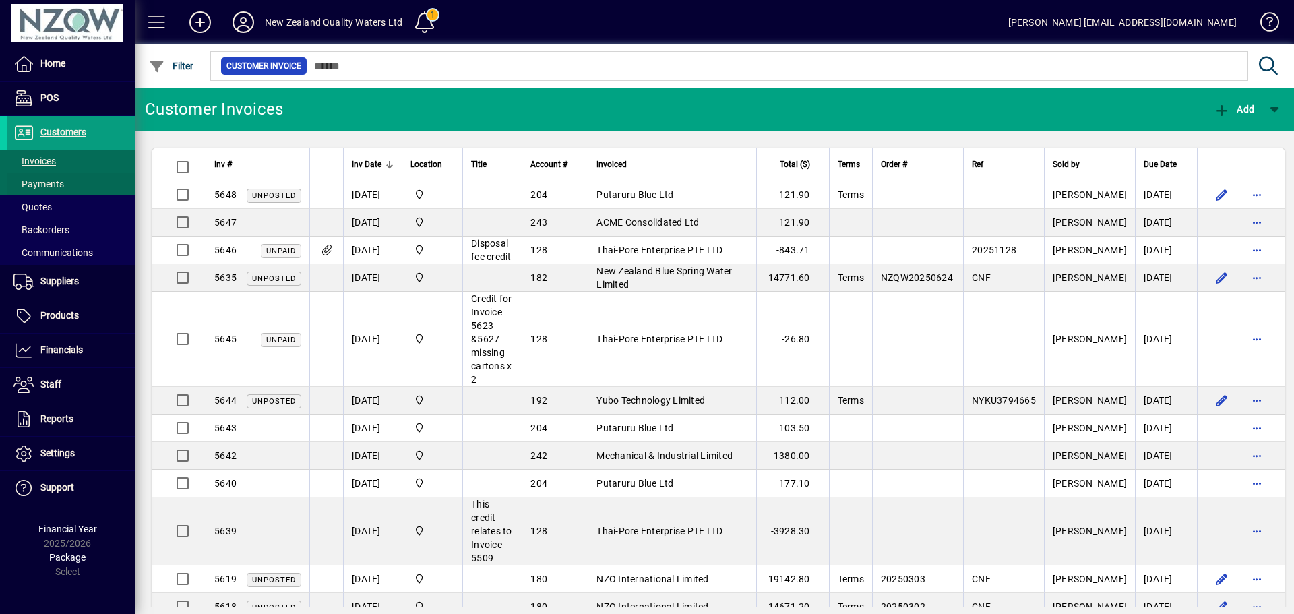
click at [72, 171] on span at bounding box center [71, 184] width 128 height 32
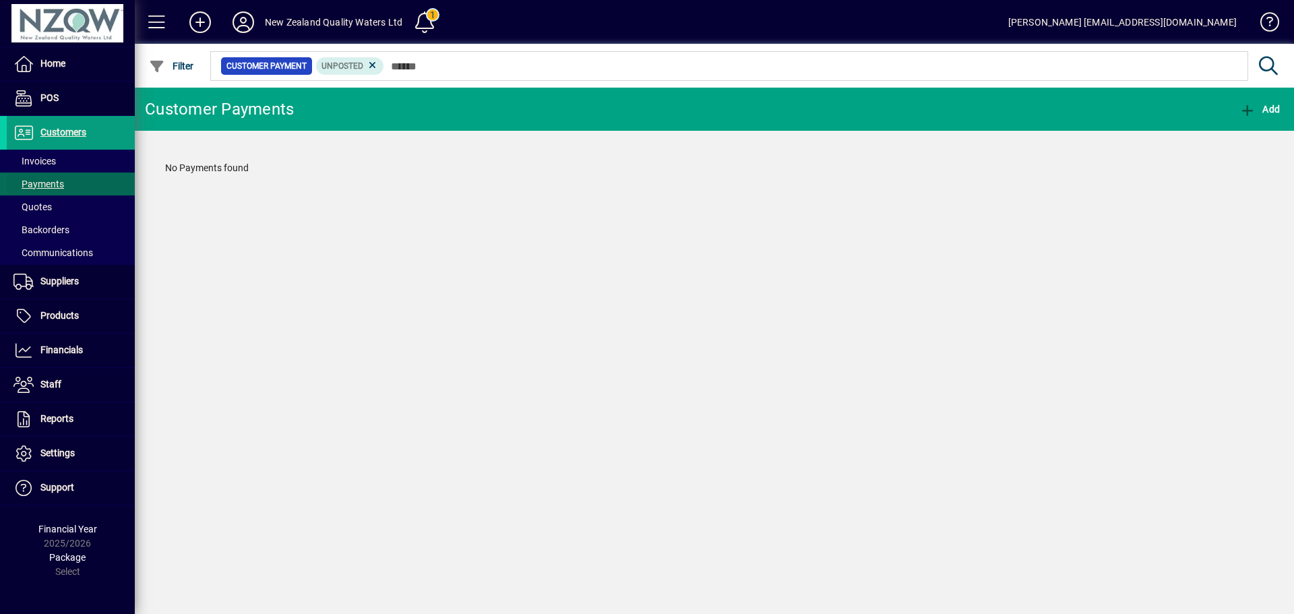
click at [86, 183] on span at bounding box center [71, 184] width 128 height 32
click at [373, 65] on icon at bounding box center [373, 65] width 12 height 12
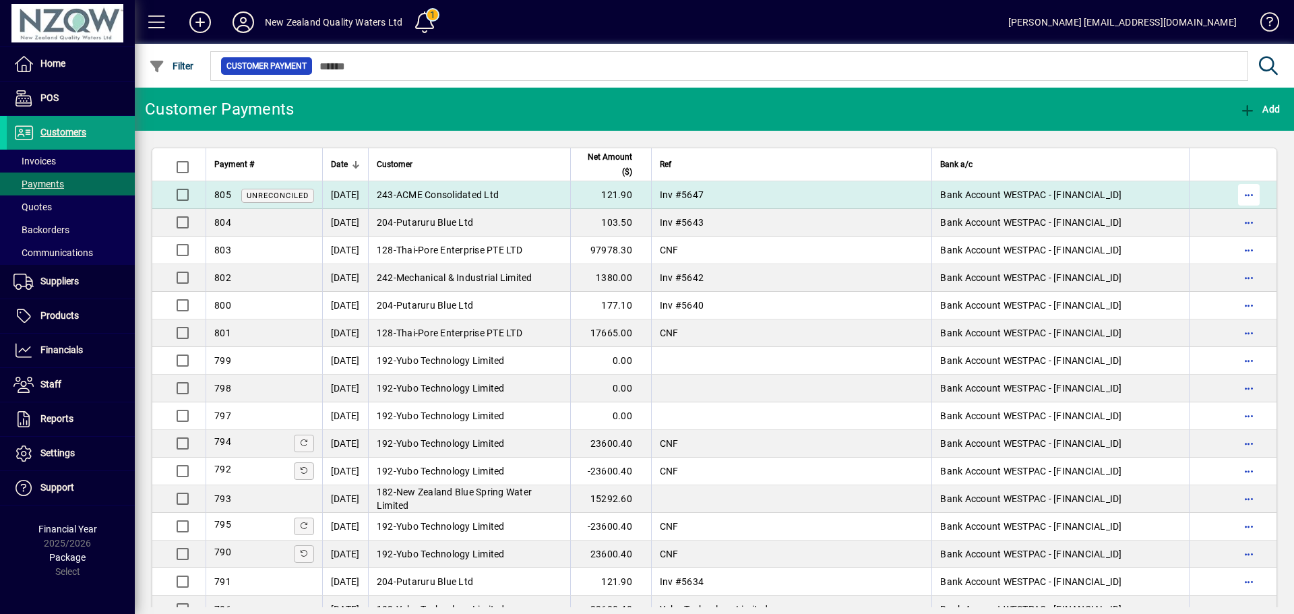
click at [1239, 194] on span "button" at bounding box center [1249, 195] width 32 height 32
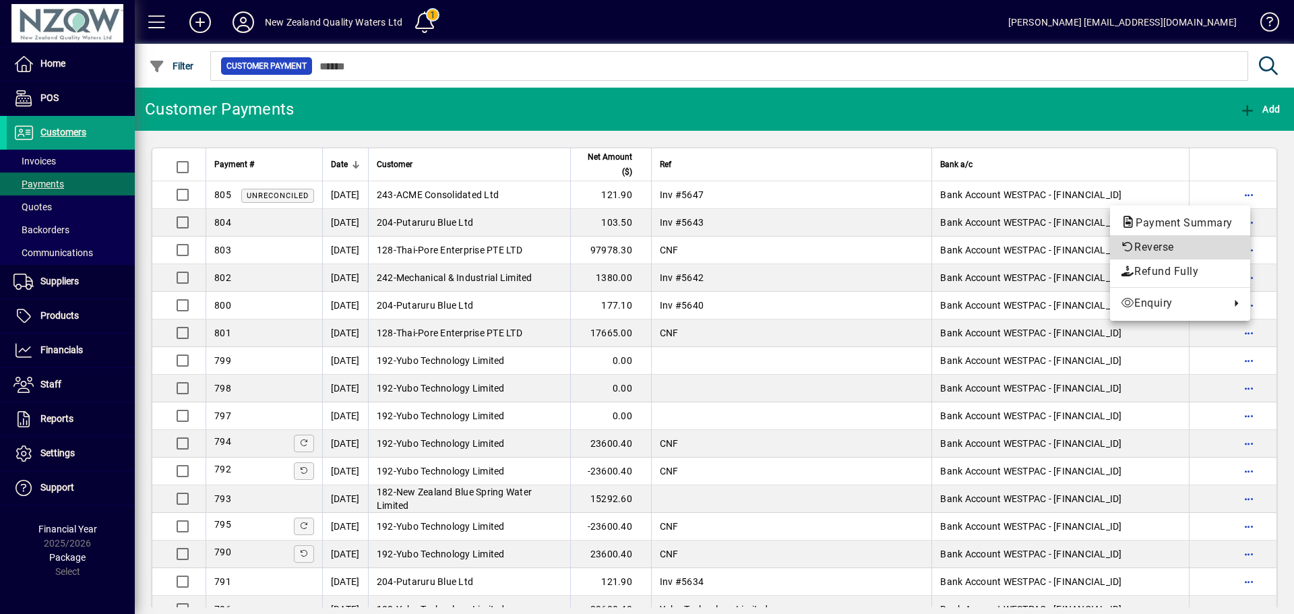
click at [1158, 241] on span "Reverse" at bounding box center [1180, 247] width 119 height 16
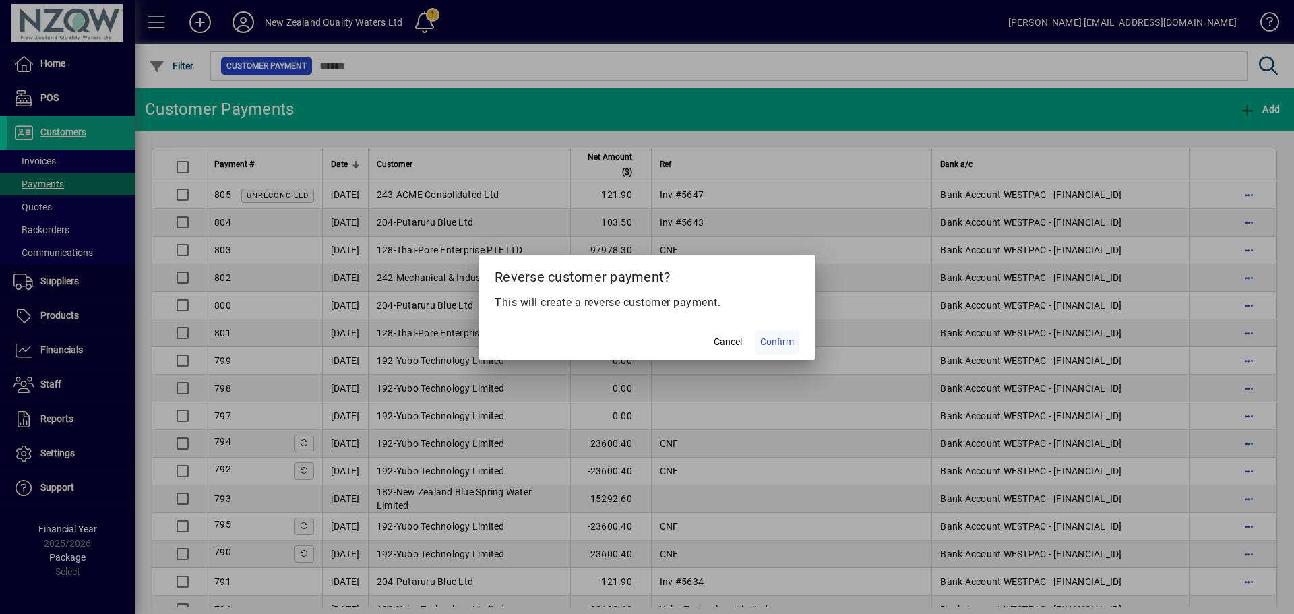
click at [780, 340] on span "Confirm" at bounding box center [777, 342] width 34 height 14
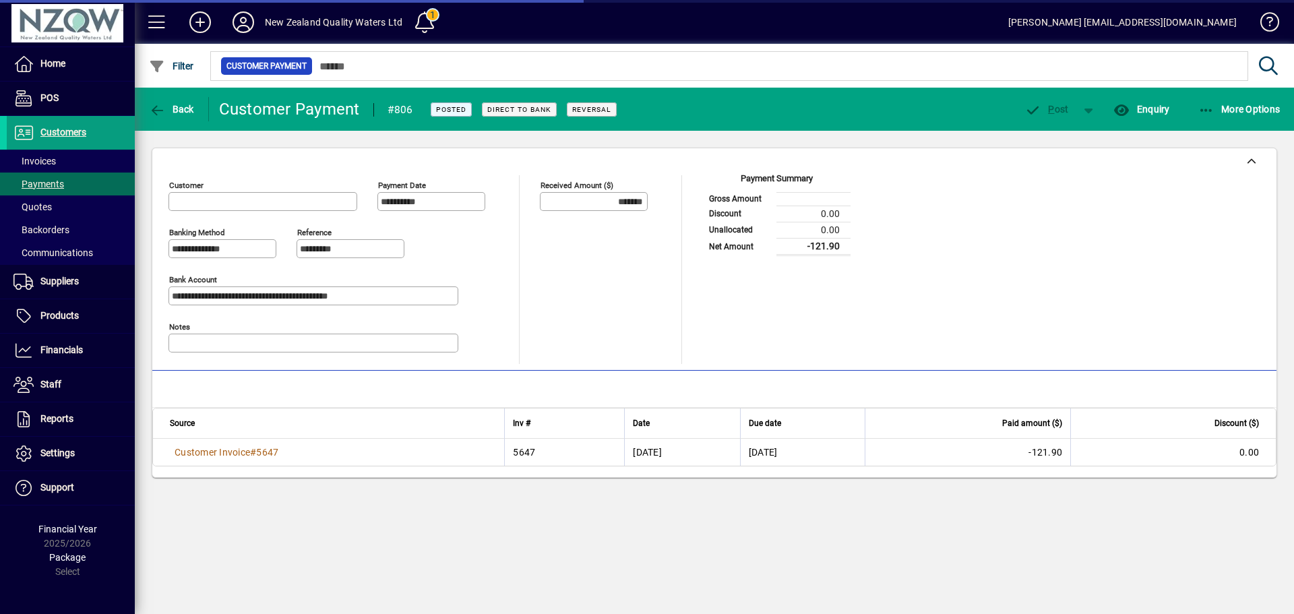
type input "**********"
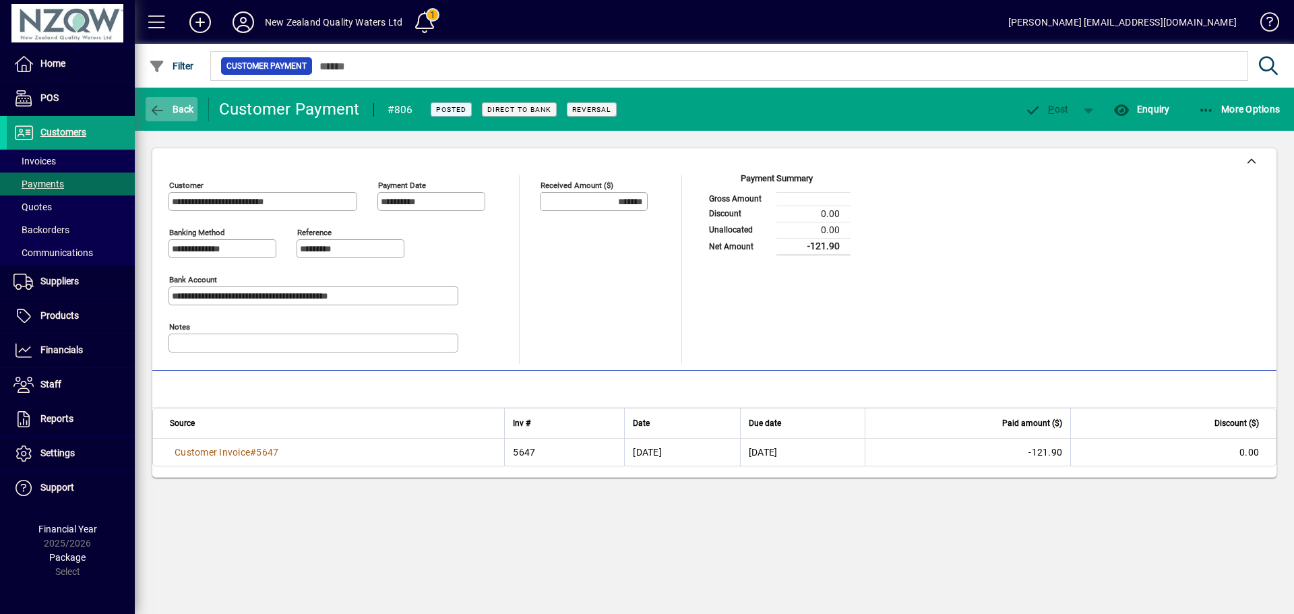
click at [178, 113] on span "Back" at bounding box center [171, 109] width 45 height 11
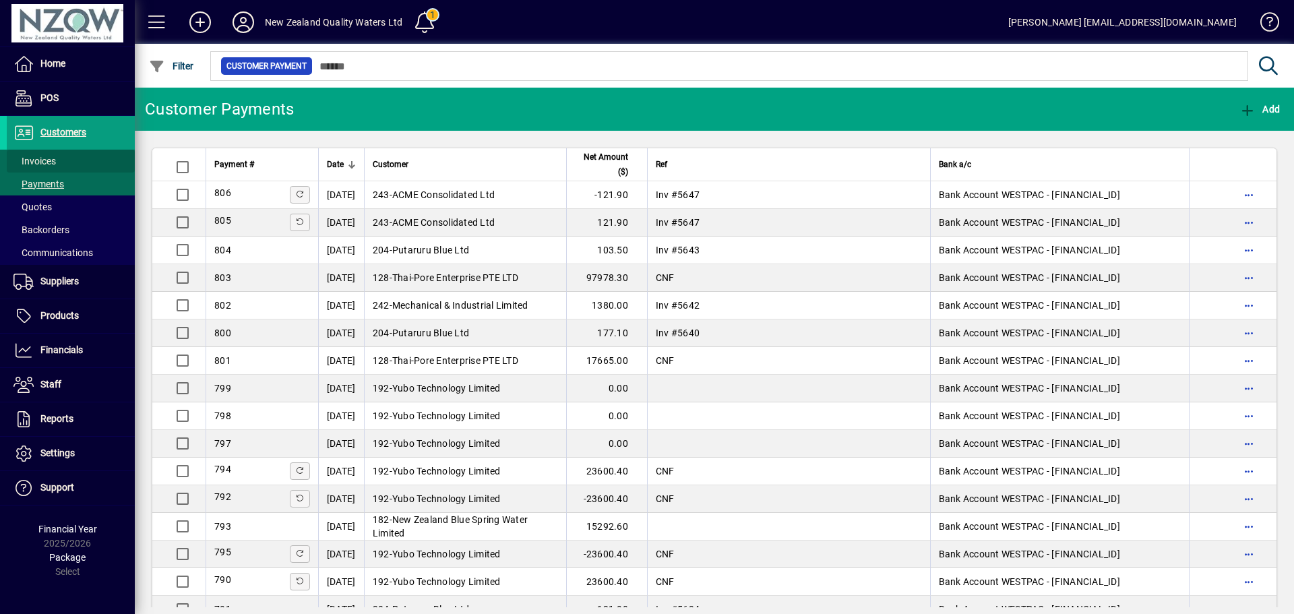
click at [80, 163] on span at bounding box center [71, 161] width 128 height 32
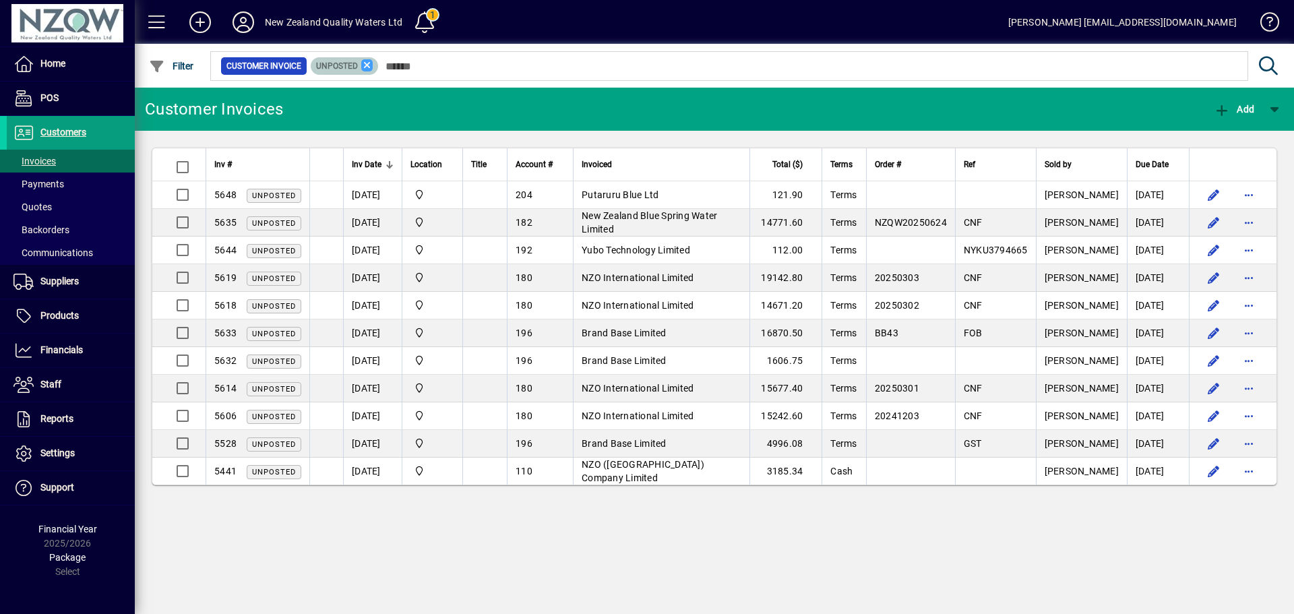
click at [367, 67] on icon at bounding box center [367, 65] width 12 height 12
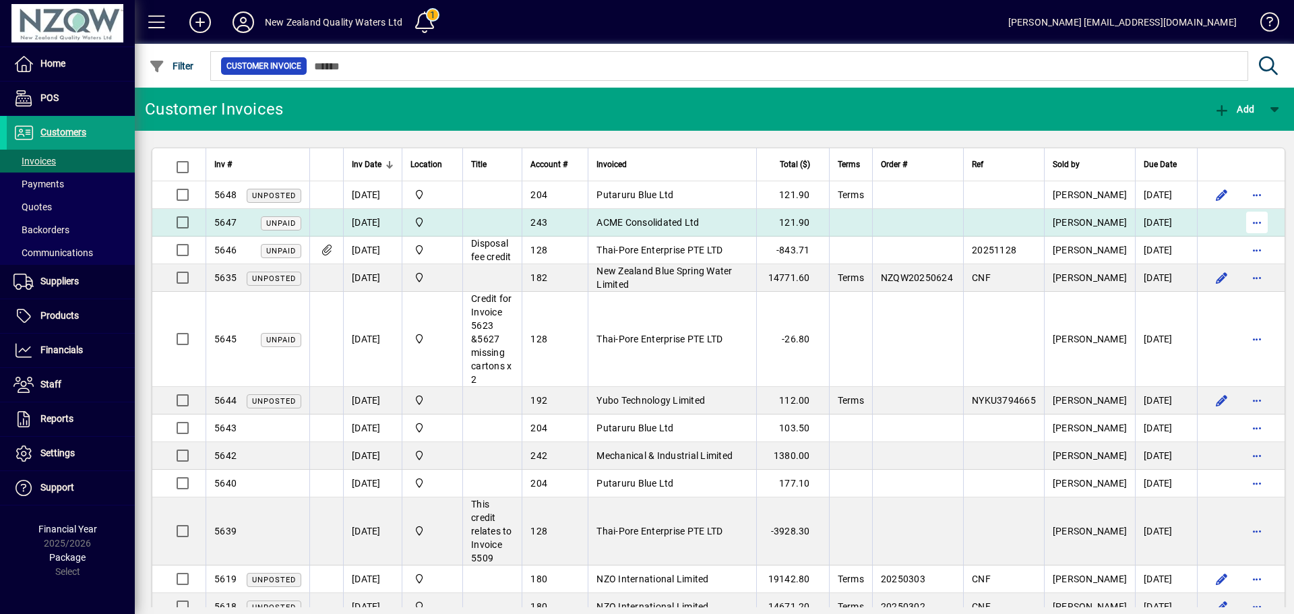
click at [1241, 222] on span "button" at bounding box center [1257, 222] width 32 height 32
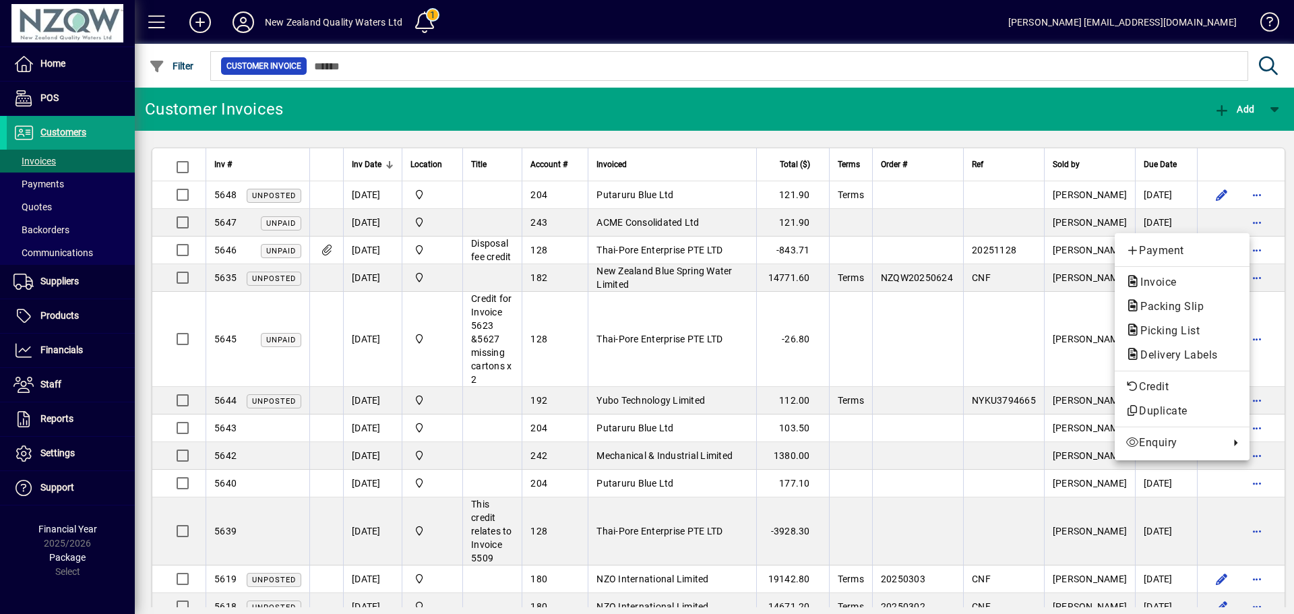
click at [69, 351] on div at bounding box center [647, 307] width 1294 height 614
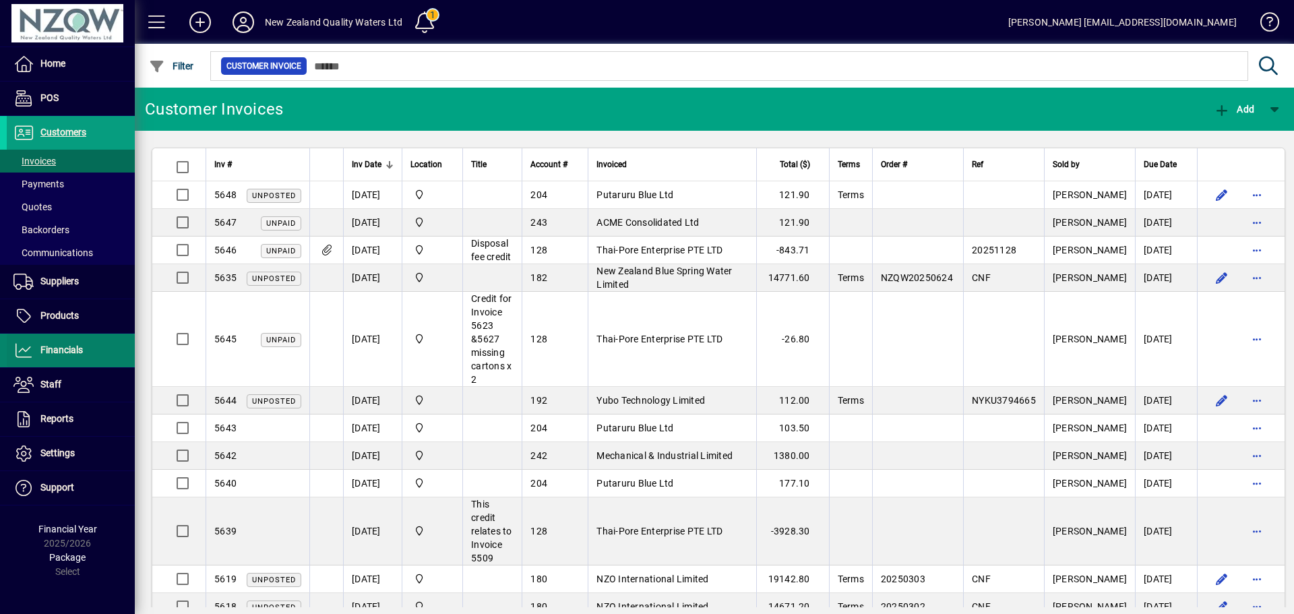
click at [69, 351] on span "Financials" at bounding box center [61, 349] width 42 height 11
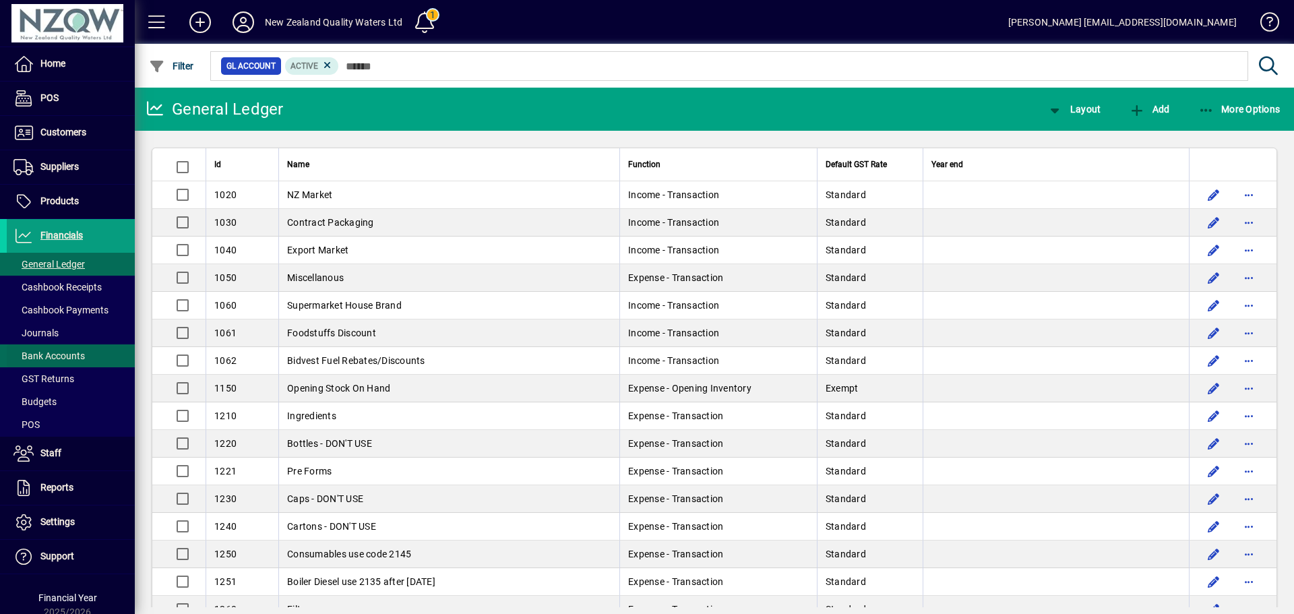
click at [65, 357] on span "Bank Accounts" at bounding box center [48, 356] width 71 height 11
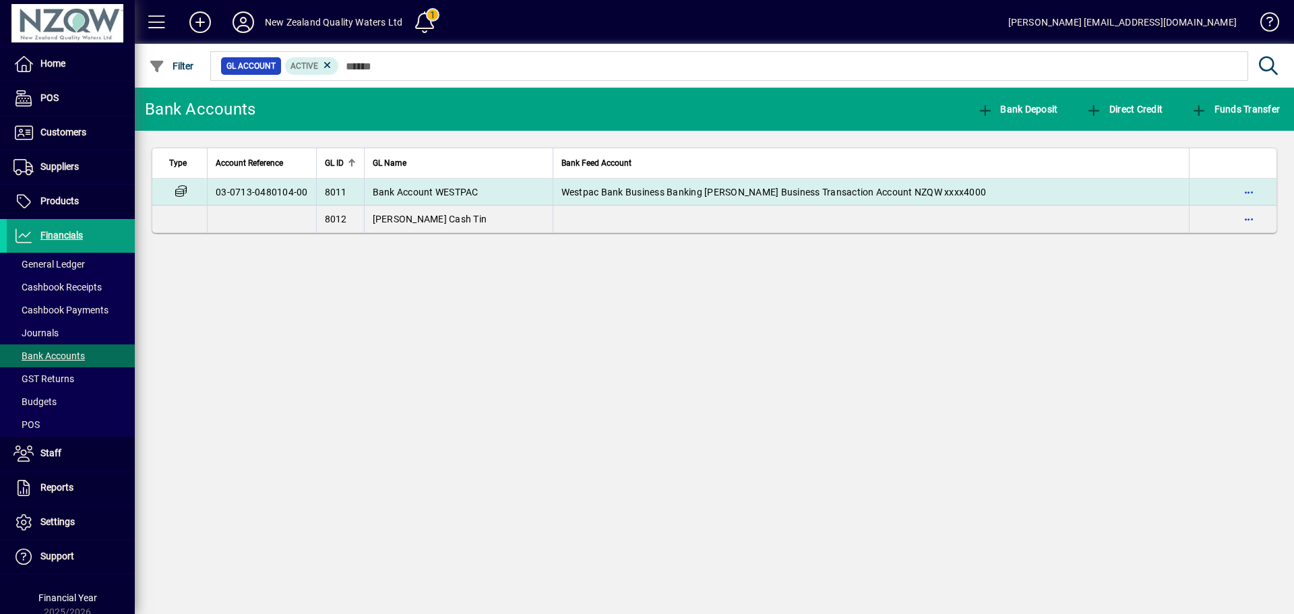
click at [470, 193] on span "Bank Account WESTPAC" at bounding box center [426, 192] width 106 height 11
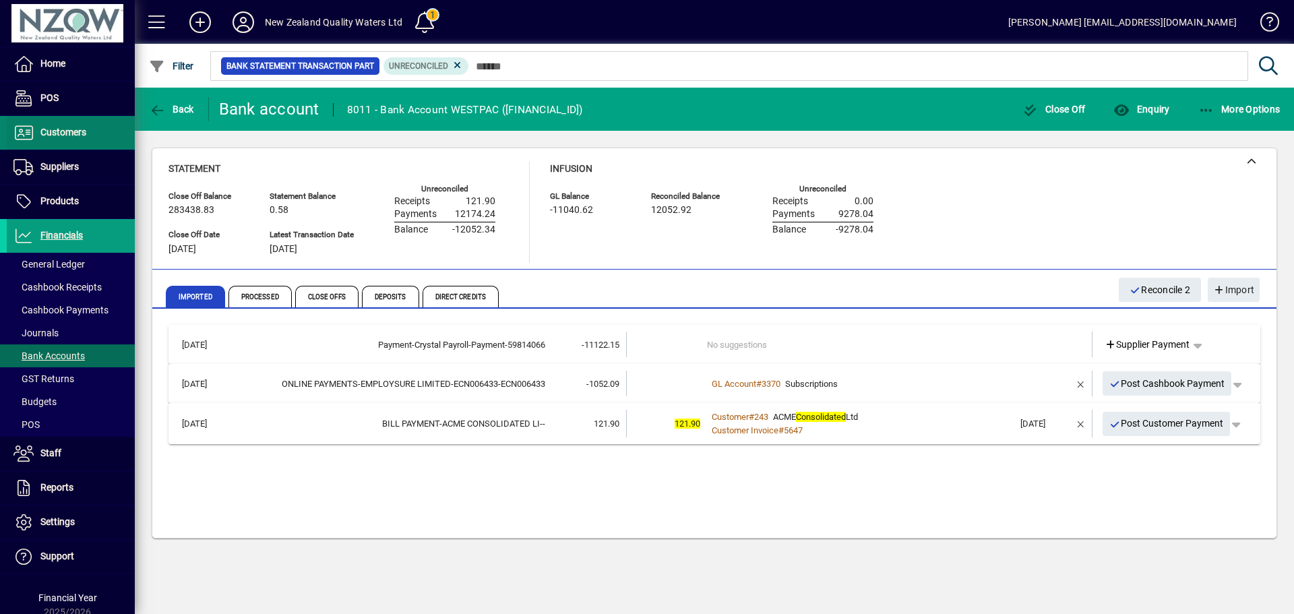
click at [74, 129] on span "Customers" at bounding box center [63, 132] width 46 height 11
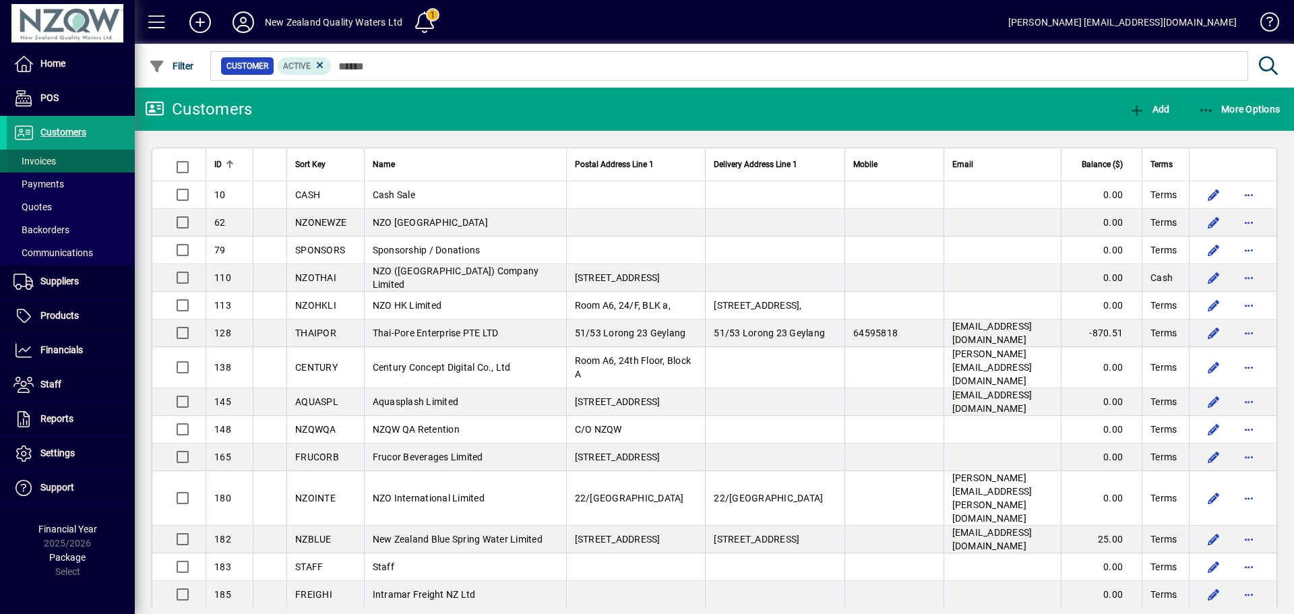
click at [68, 161] on span at bounding box center [71, 161] width 128 height 32
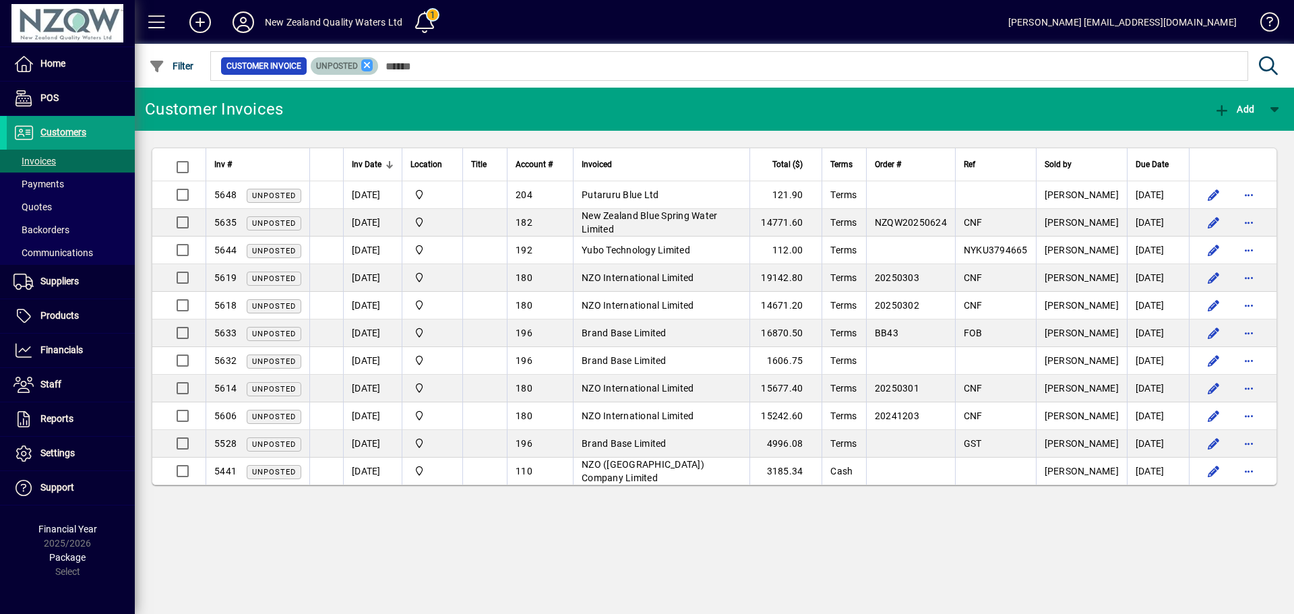
click at [366, 67] on icon at bounding box center [367, 65] width 12 height 12
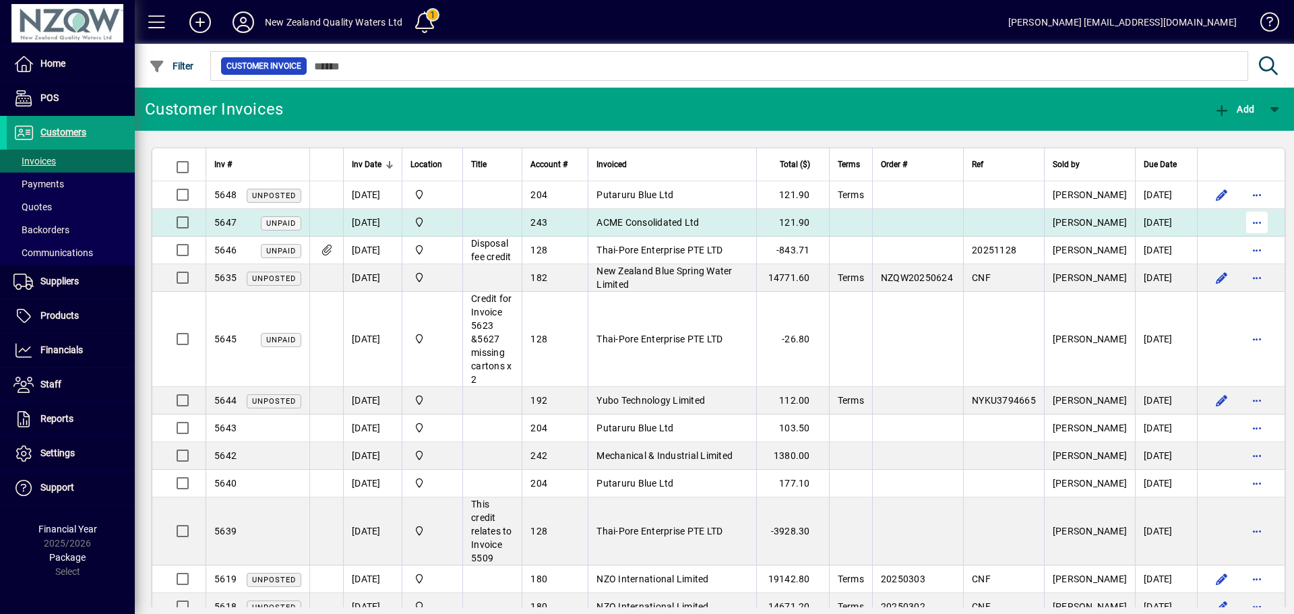
click at [1241, 218] on span "button" at bounding box center [1257, 222] width 32 height 32
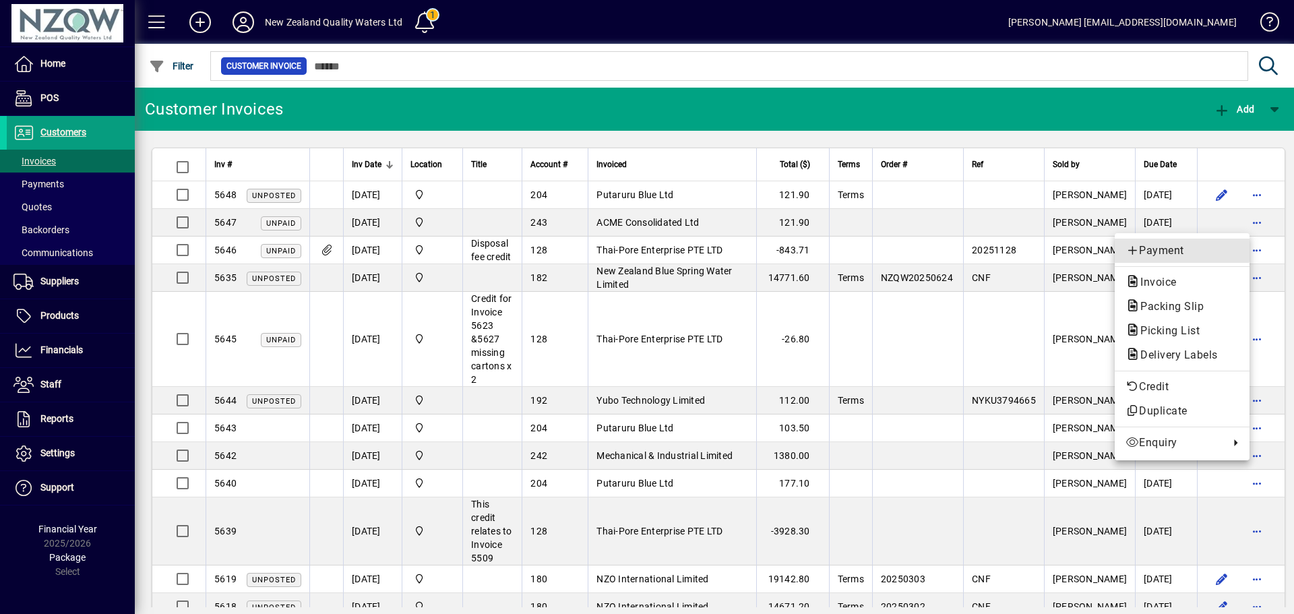
drag, startPoint x: 1162, startPoint y: 247, endPoint x: 1162, endPoint y: 255, distance: 8.1
click at [1163, 253] on span "Payment" at bounding box center [1182, 251] width 113 height 16
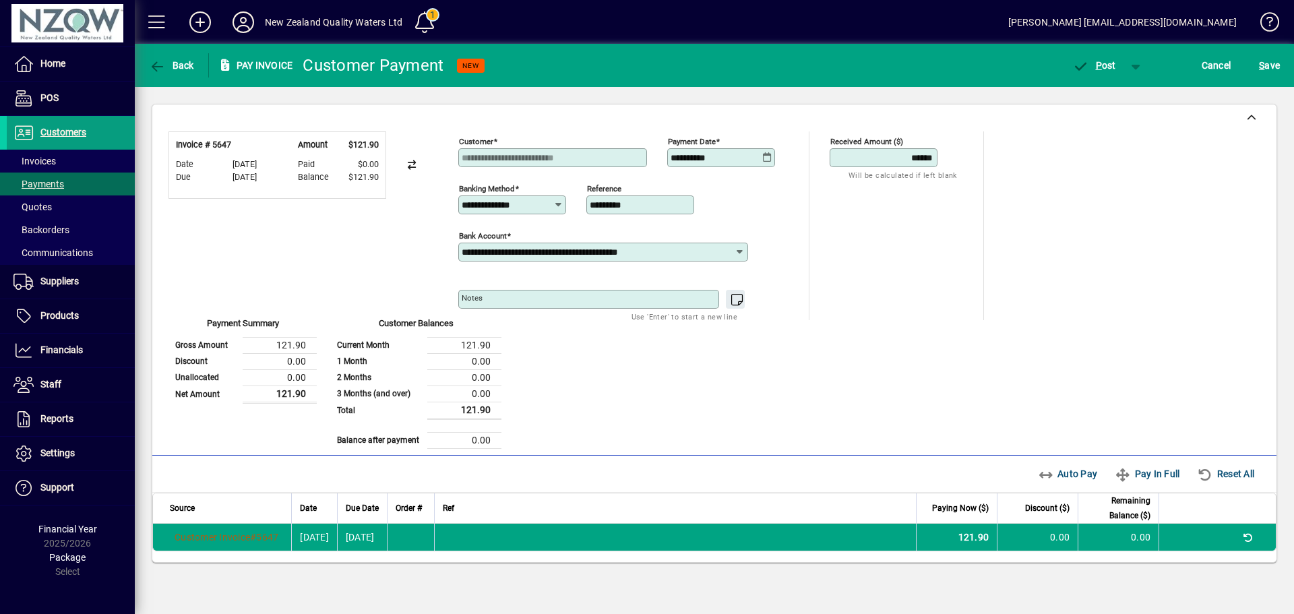
click at [764, 159] on icon at bounding box center [767, 157] width 10 height 11
drag, startPoint x: 820, startPoint y: 354, endPoint x: 828, endPoint y: 359, distance: 8.8
click at [821, 355] on span "26" at bounding box center [821, 359] width 24 height 24
type input "**********"
click at [1108, 65] on span "P ost" at bounding box center [1094, 65] width 44 height 11
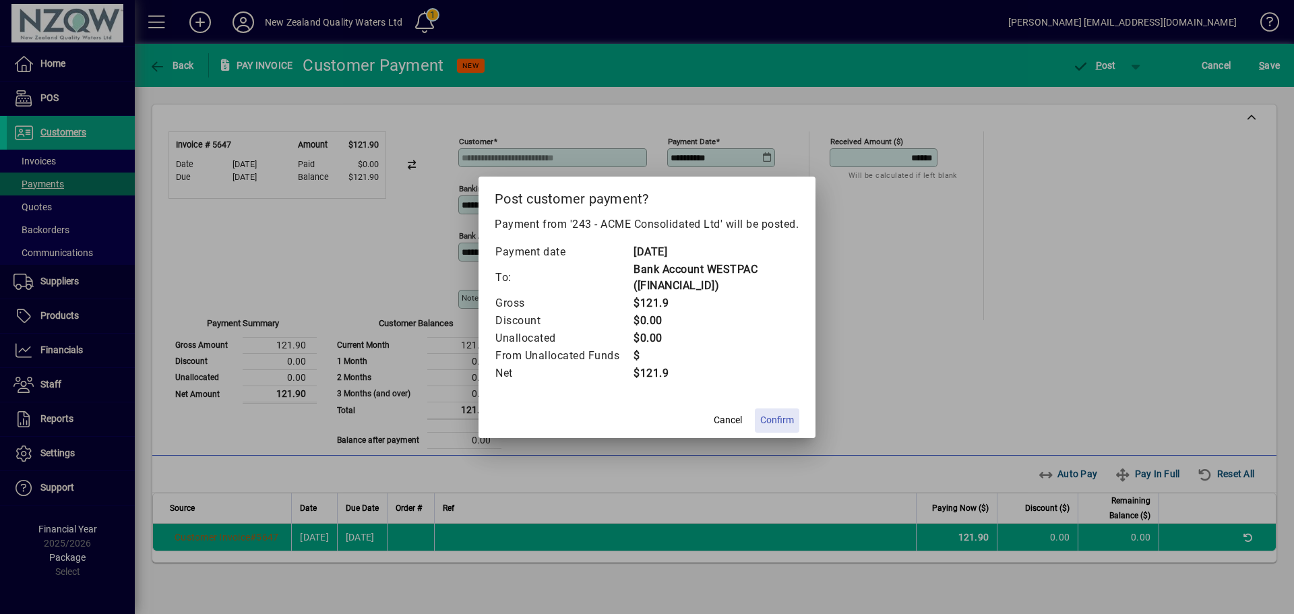
click at [770, 427] on span "Confirm" at bounding box center [777, 420] width 34 height 14
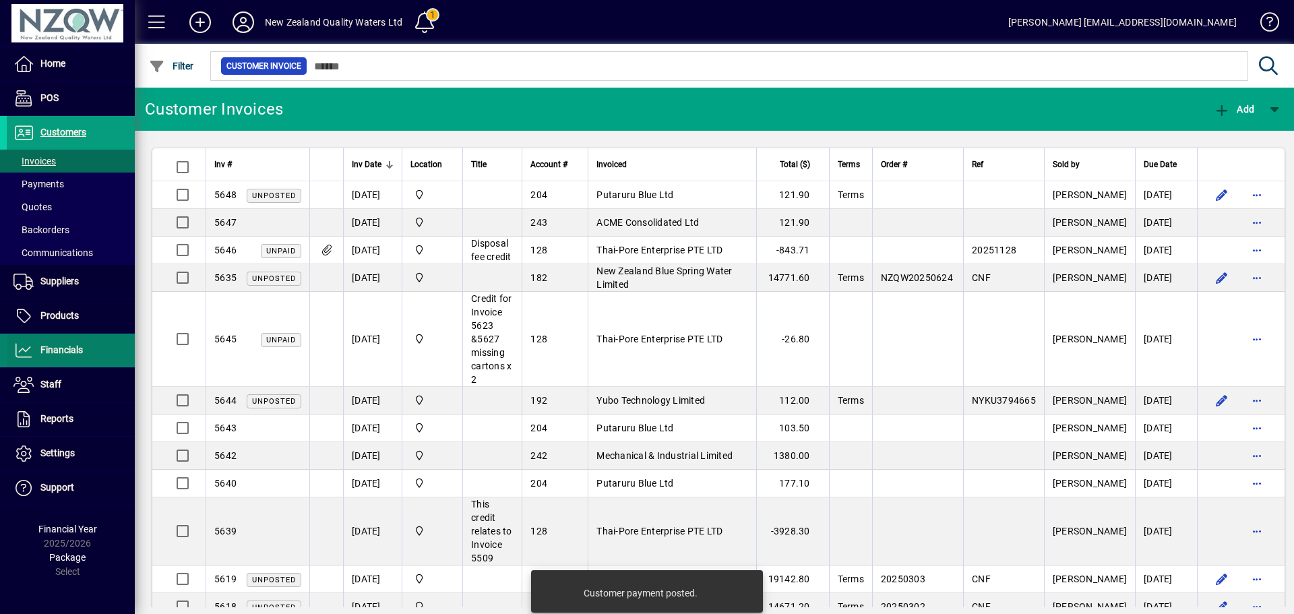
drag, startPoint x: 61, startPoint y: 353, endPoint x: 94, endPoint y: 357, distance: 32.5
click at [61, 353] on span "Financials" at bounding box center [61, 349] width 42 height 11
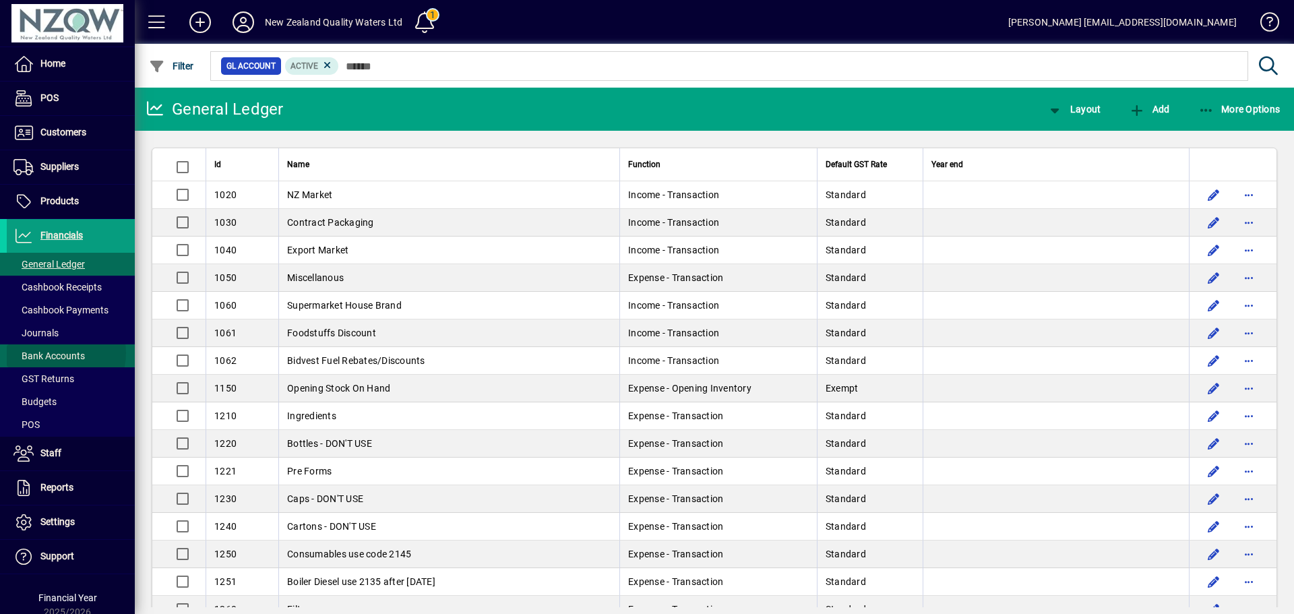
click at [58, 353] on span "Bank Accounts" at bounding box center [48, 356] width 71 height 11
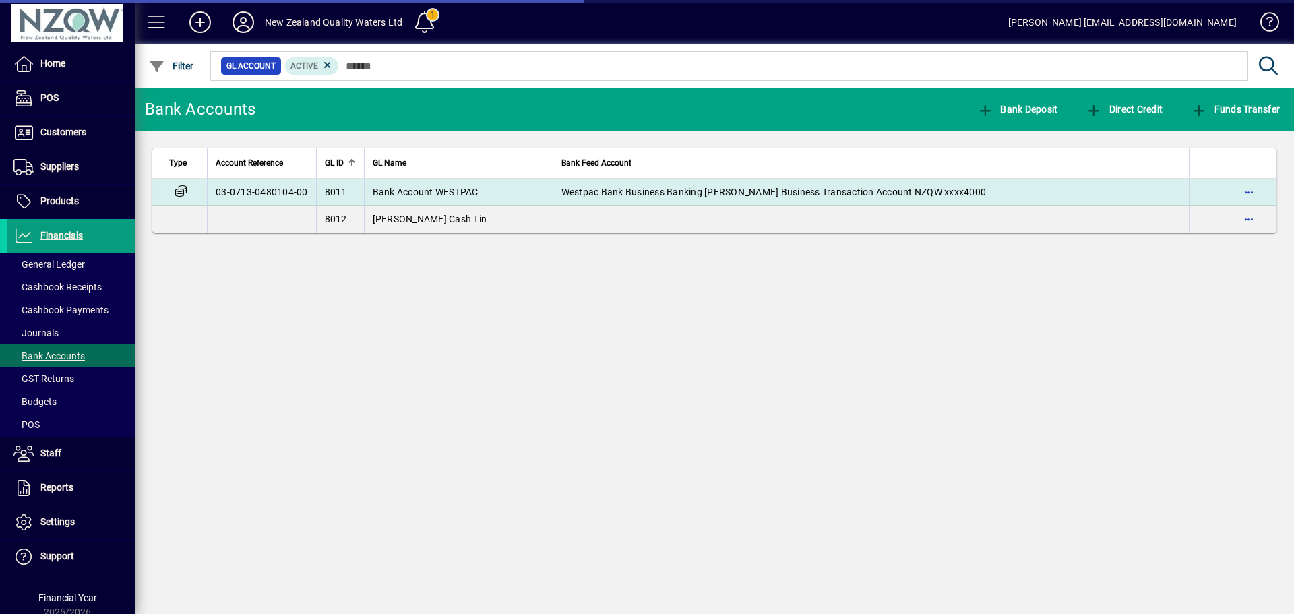
click at [458, 191] on span "Bank Account WESTPAC" at bounding box center [426, 192] width 106 height 11
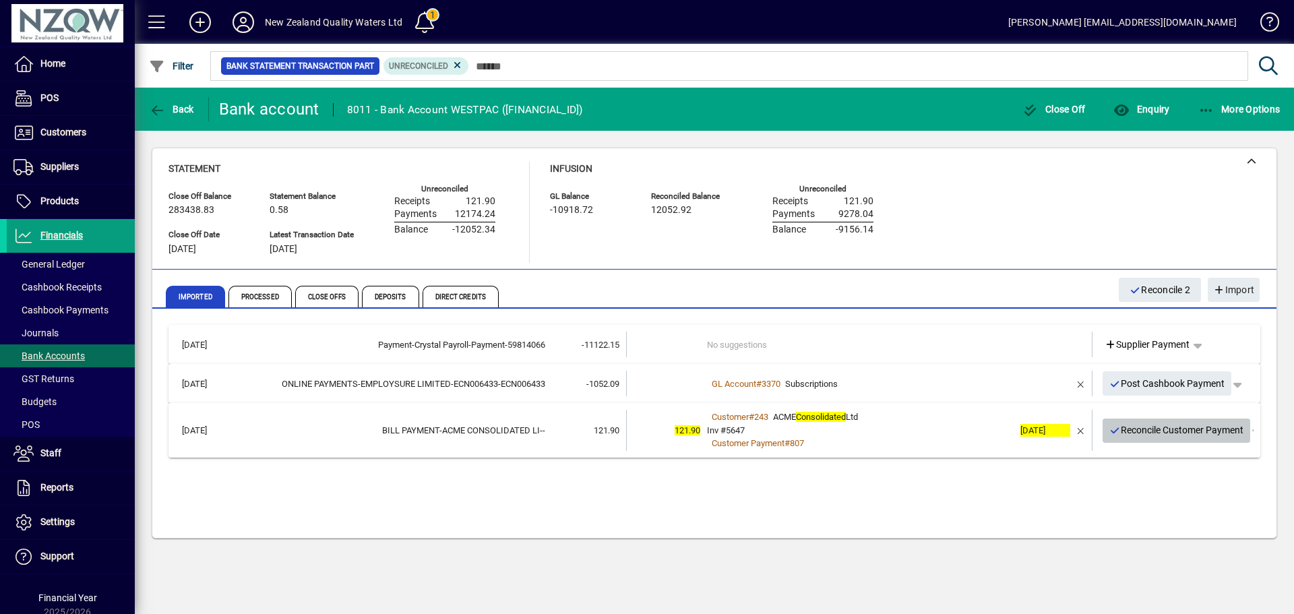
click at [1173, 431] on span "Reconcile Customer Payment" at bounding box center [1177, 430] width 135 height 22
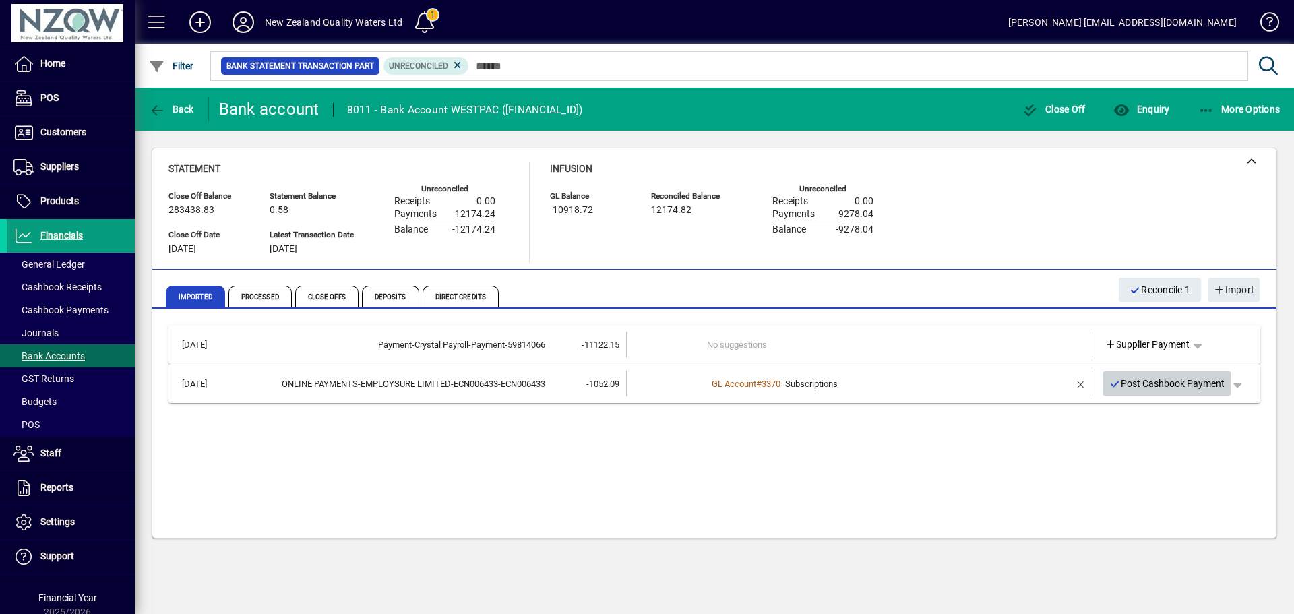
click at [1200, 391] on span "Post Cashbook Payment" at bounding box center [1168, 384] width 116 height 22
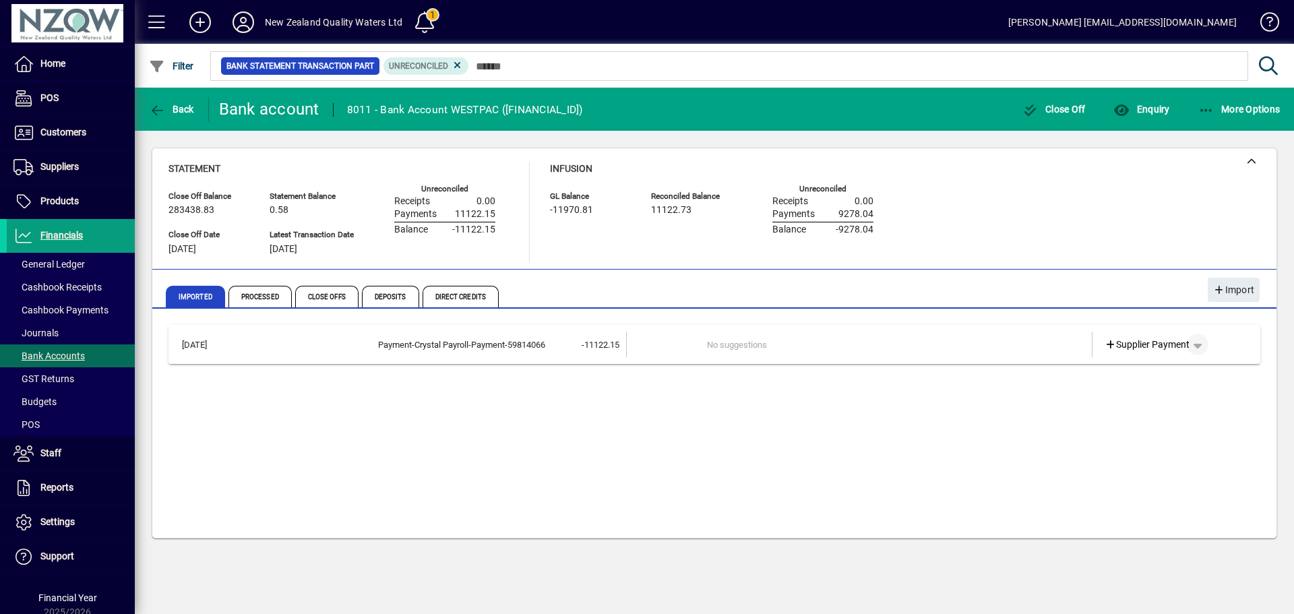
click at [1203, 351] on span "button" at bounding box center [1198, 344] width 32 height 32
click at [1174, 400] on span "Cashbook Payment" at bounding box center [1156, 397] width 100 height 16
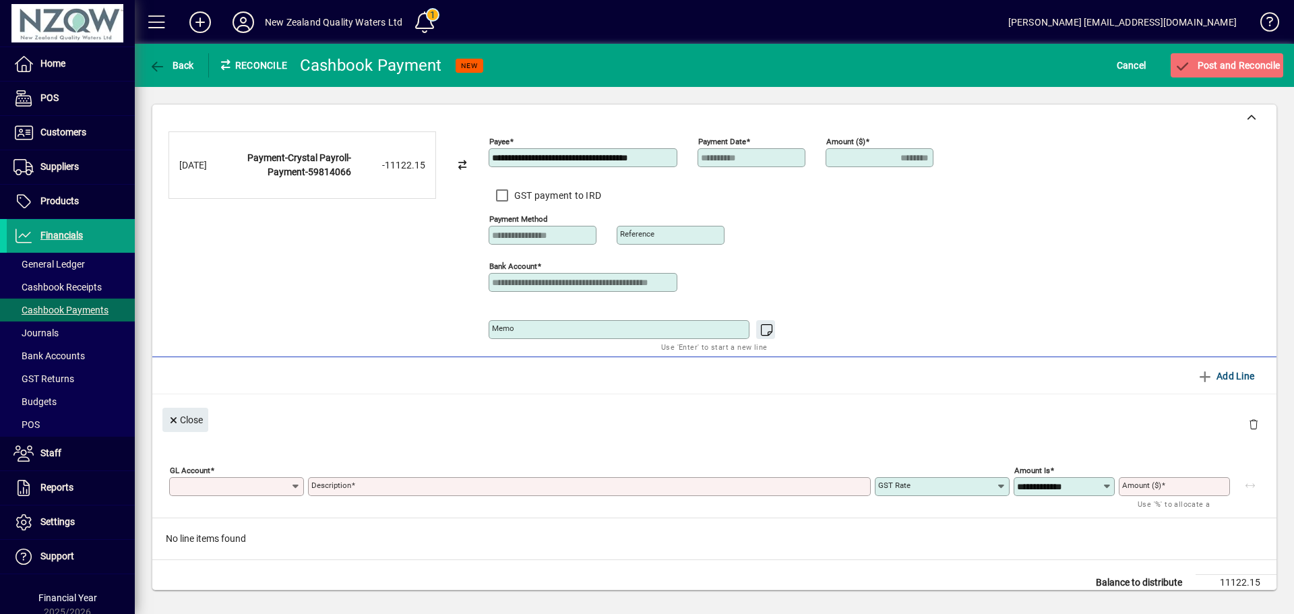
type input "********"
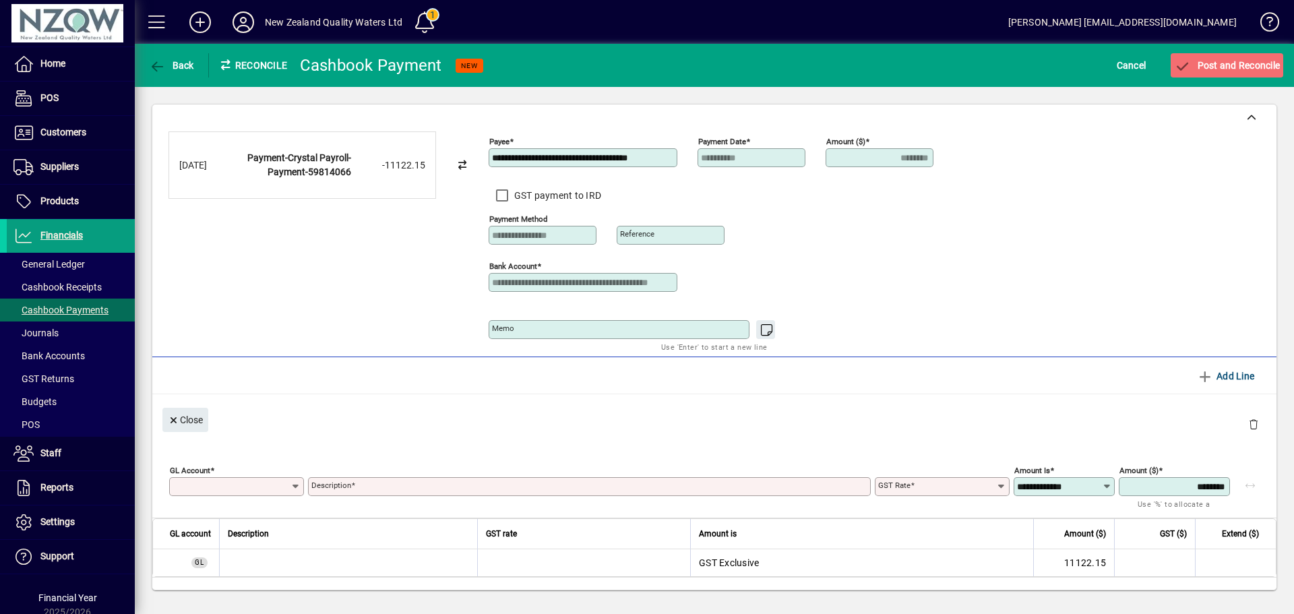
click at [190, 479] on div "GL Account" at bounding box center [236, 486] width 135 height 19
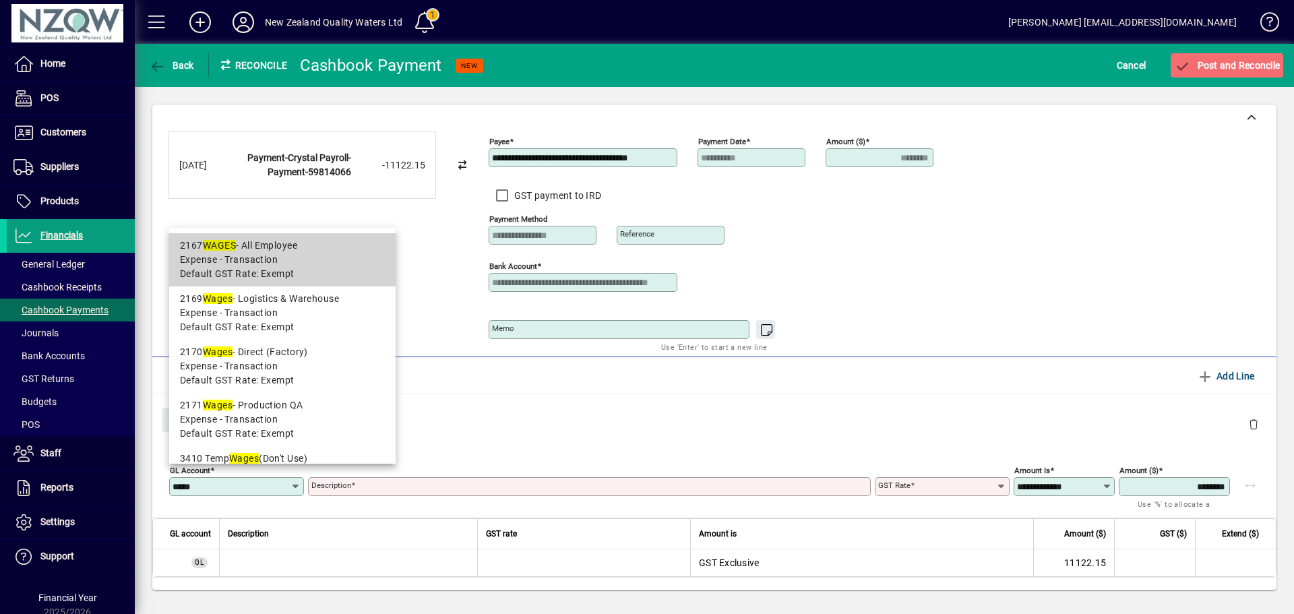
click at [262, 273] on span "Default GST Rate: Exempt" at bounding box center [237, 274] width 115 height 14
type input "****"
type input "**********"
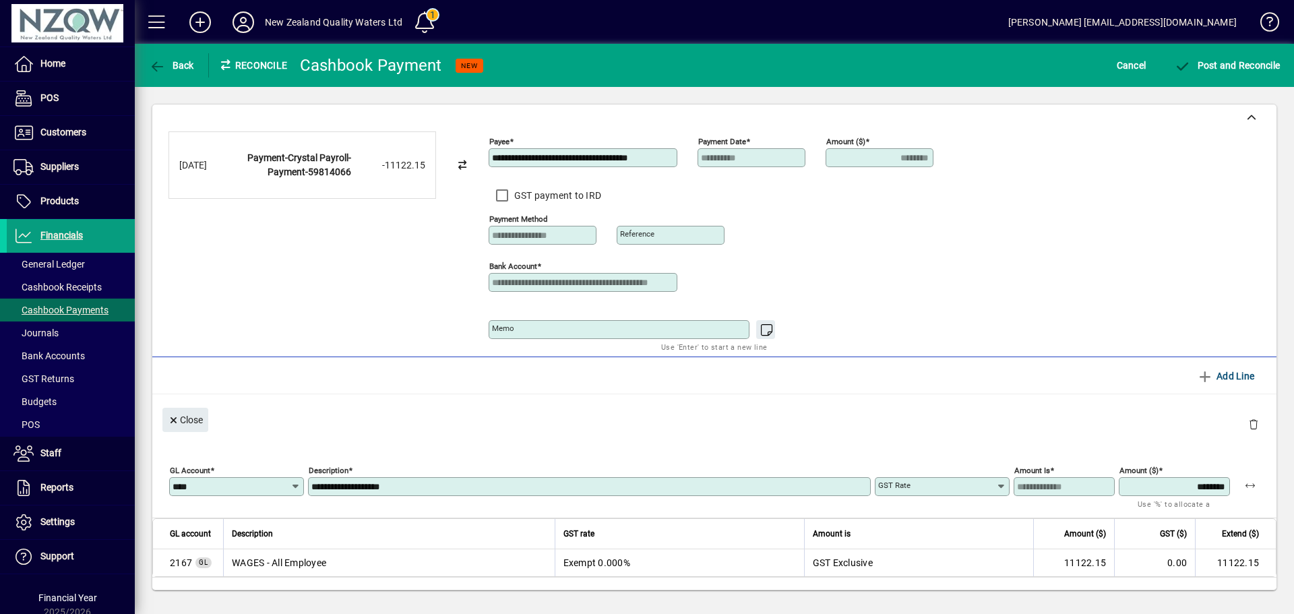
type input "******"
click at [1228, 67] on span "Post and Reconcile" at bounding box center [1227, 65] width 106 height 11
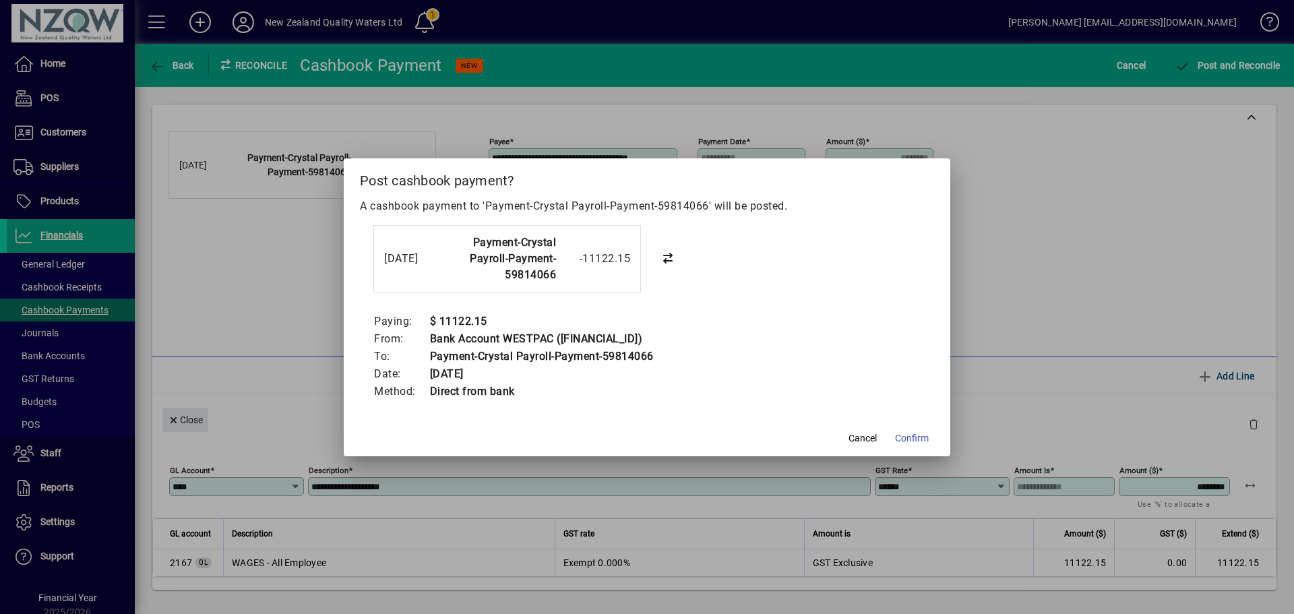
drag, startPoint x: 911, startPoint y: 435, endPoint x: 926, endPoint y: 438, distance: 15.7
click at [911, 435] on span "Confirm" at bounding box center [912, 438] width 34 height 14
